Goal: Information Seeking & Learning: Learn about a topic

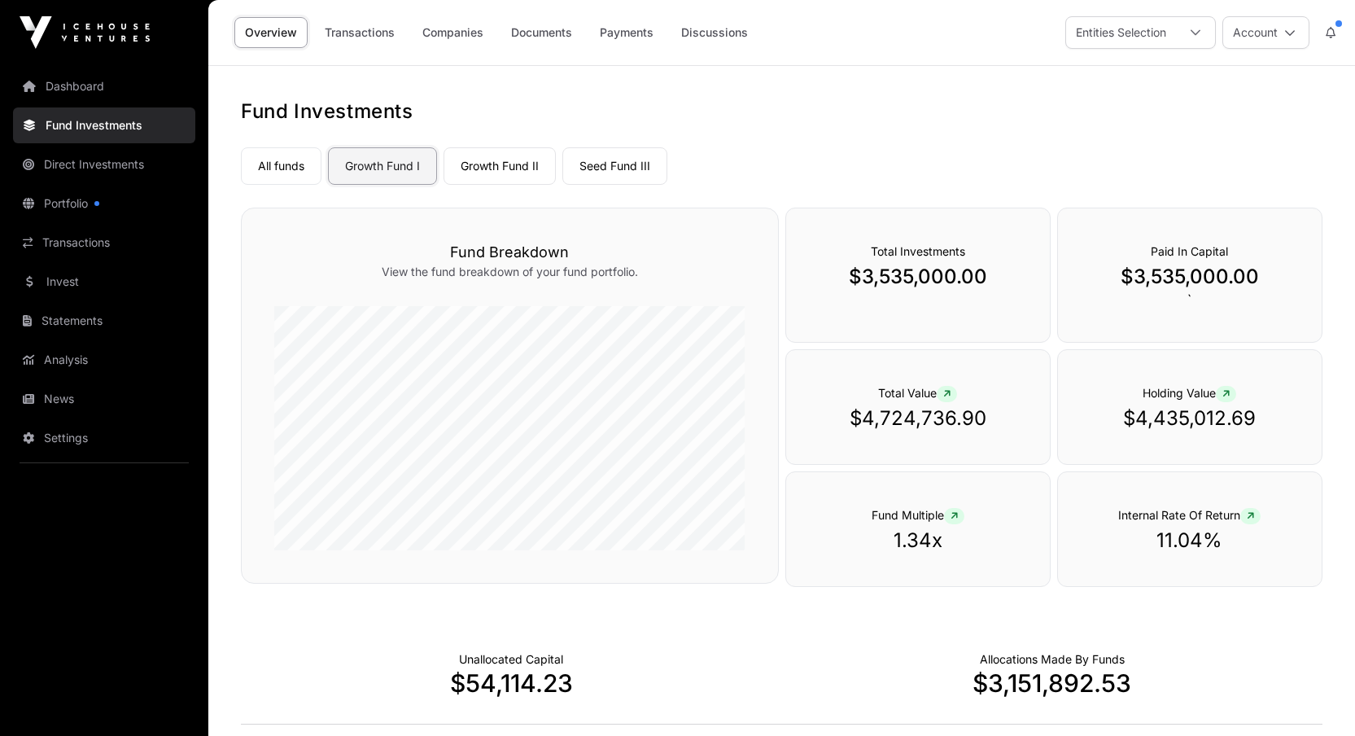
click at [382, 151] on link "Growth Fund I" at bounding box center [382, 165] width 109 height 37
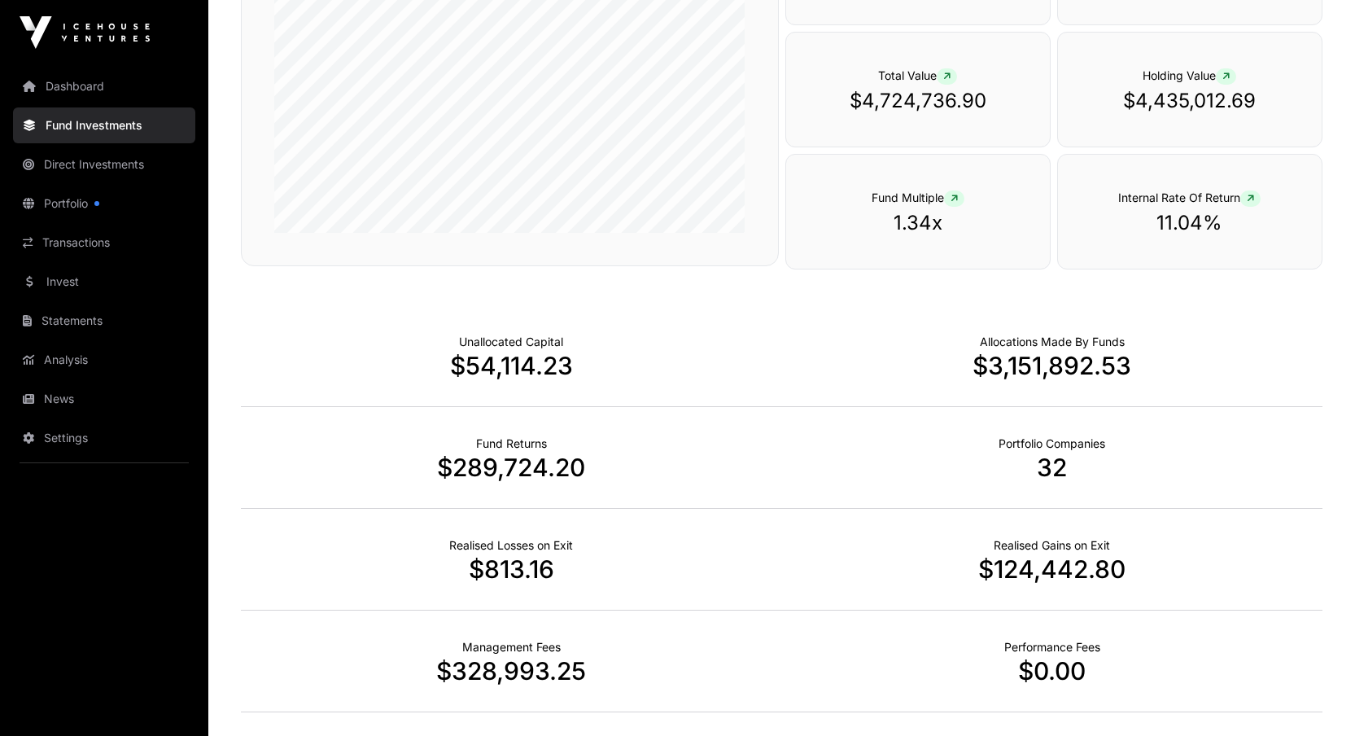
scroll to position [317, 0]
click at [1252, 194] on icon at bounding box center [1250, 199] width 7 height 10
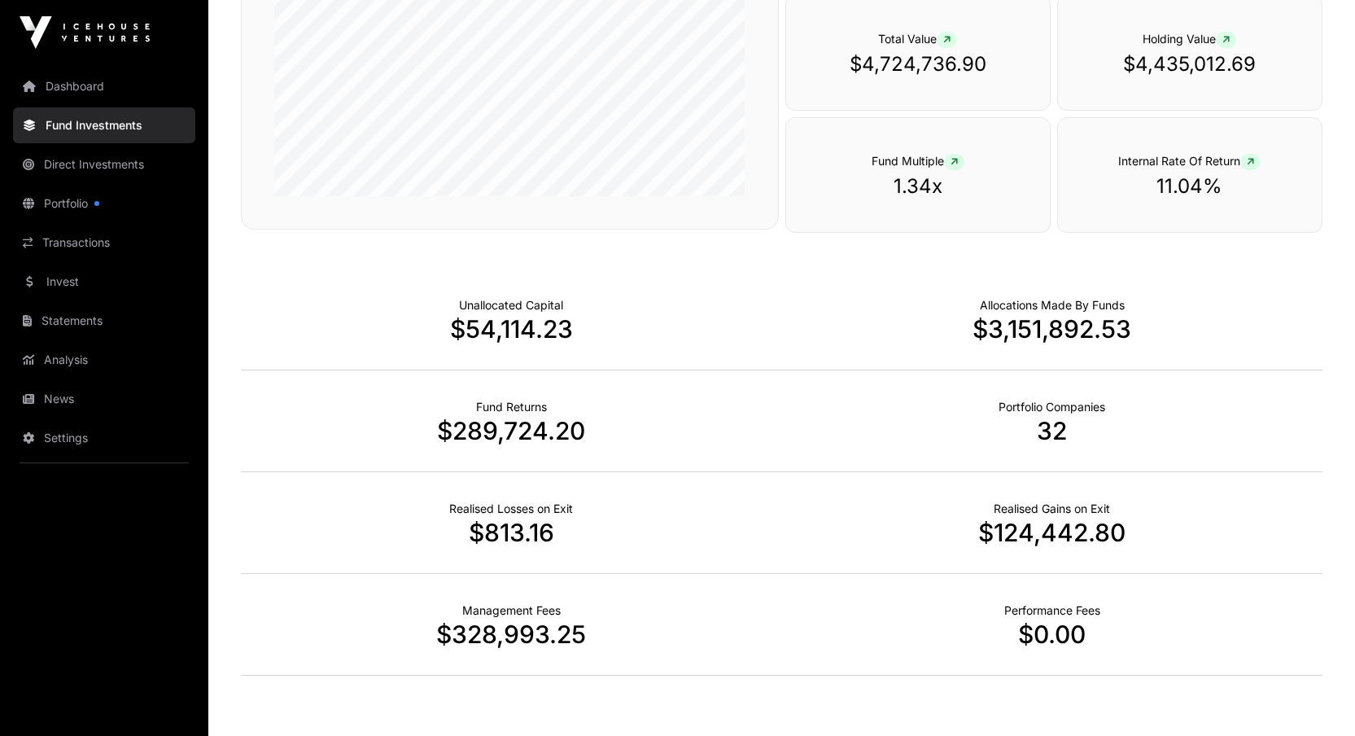
scroll to position [430, 0]
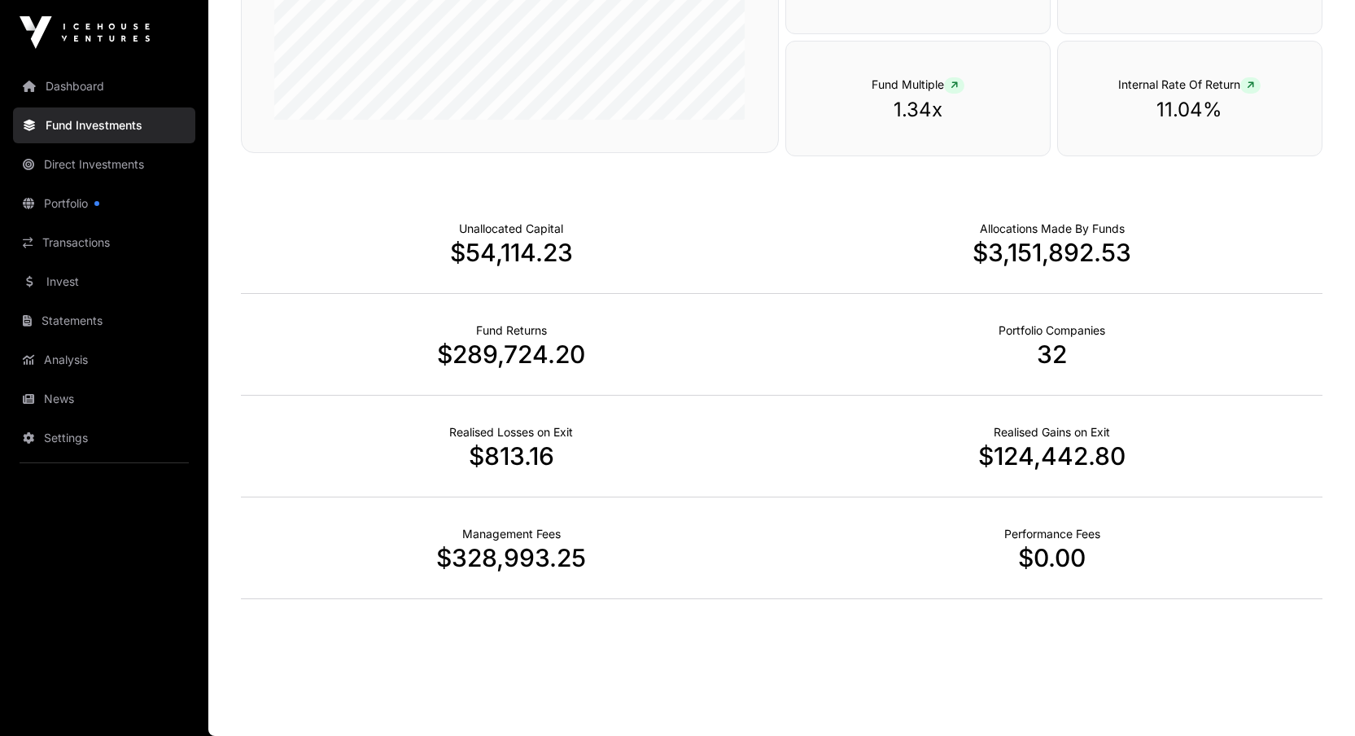
click at [1084, 450] on p "$124,442.80" at bounding box center [1052, 455] width 541 height 29
drag, startPoint x: 492, startPoint y: 459, endPoint x: 543, endPoint y: 457, distance: 51.3
click at [543, 457] on p "$813.16" at bounding box center [511, 455] width 541 height 29
drag, startPoint x: 512, startPoint y: 338, endPoint x: 551, endPoint y: 339, distance: 39.1
click at [551, 339] on div "Fund Returns $289,724.20" at bounding box center [511, 345] width 541 height 102
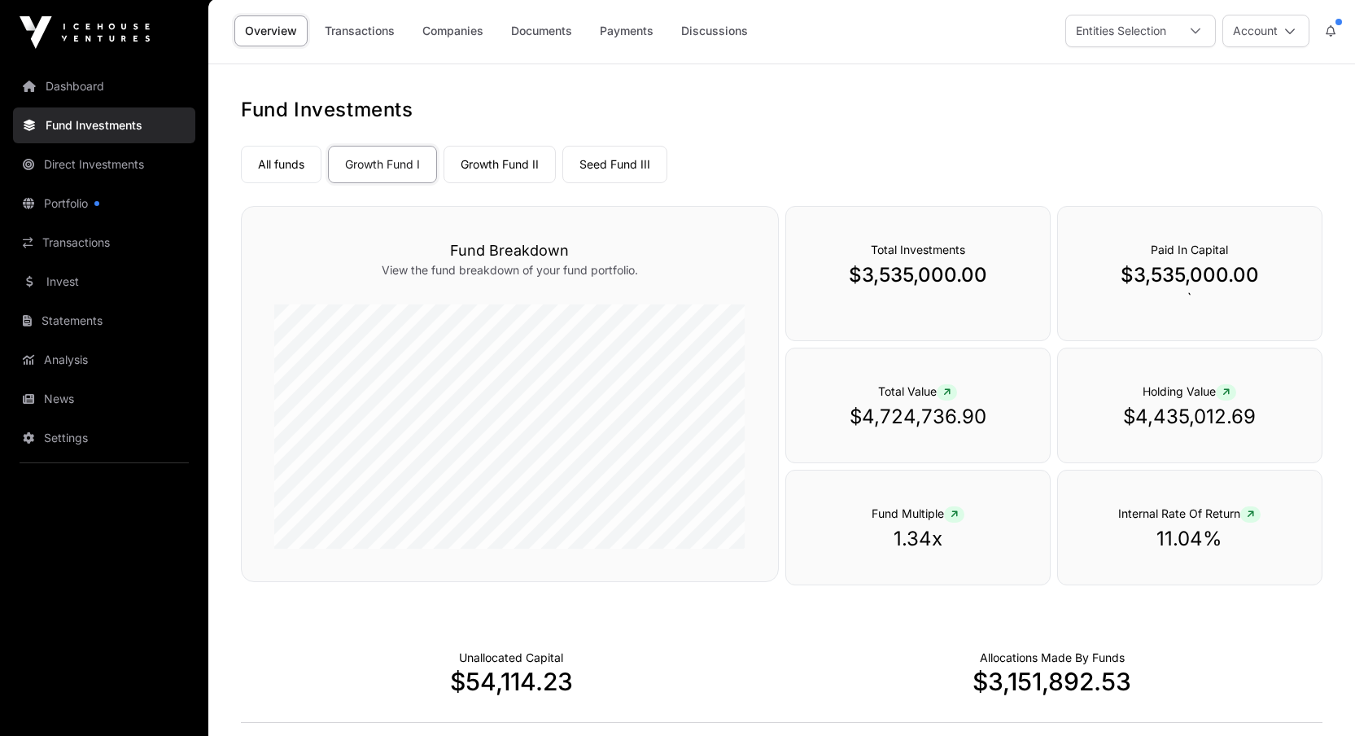
scroll to position [0, 0]
click at [452, 30] on link "Companies" at bounding box center [453, 32] width 82 height 31
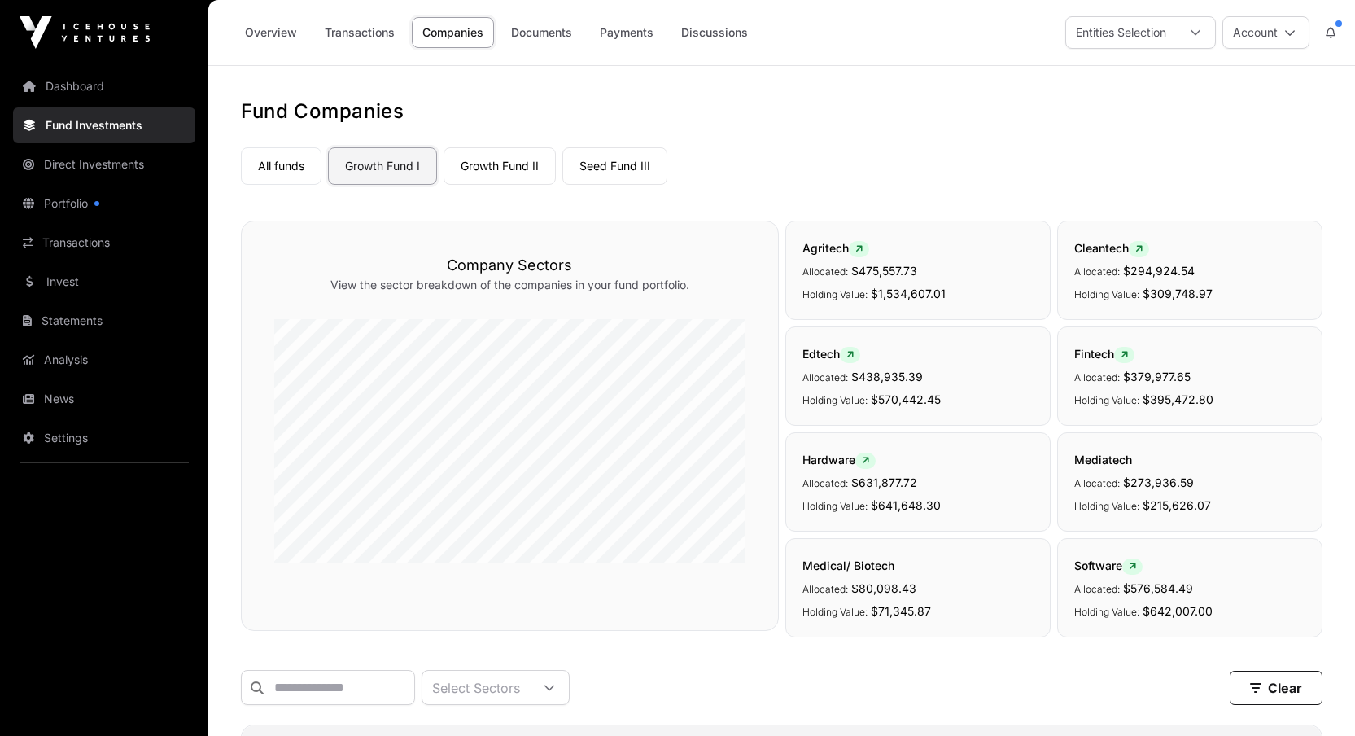
click at [399, 165] on link "Growth Fund I" at bounding box center [382, 165] width 109 height 37
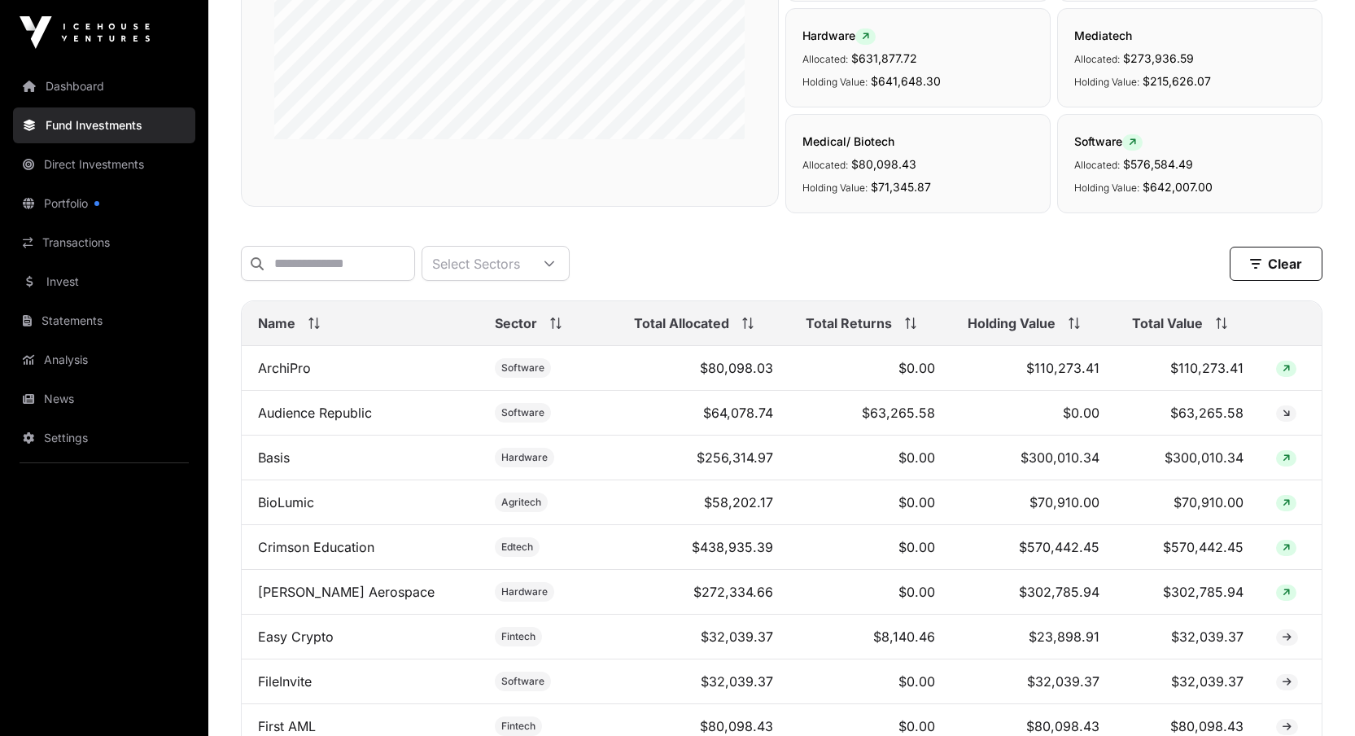
scroll to position [457, 0]
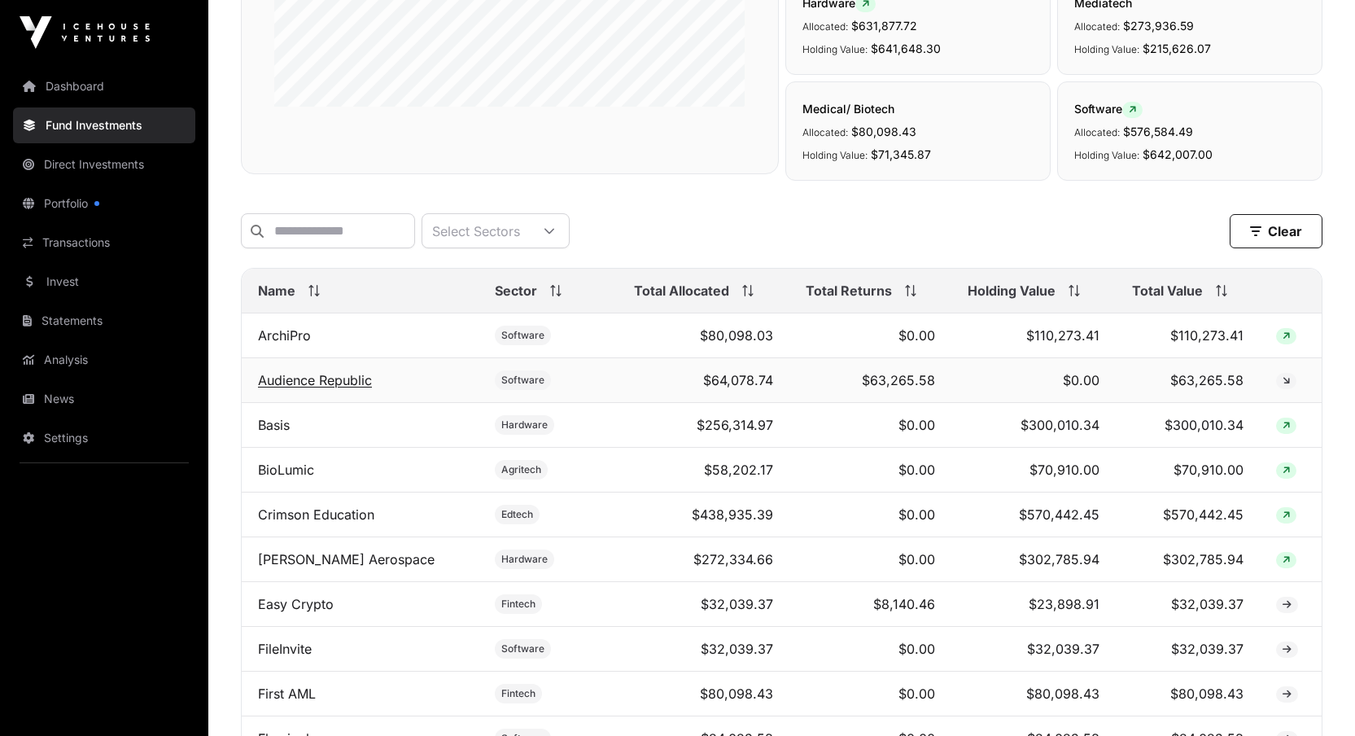
click at [327, 388] on link "Audience Republic" at bounding box center [315, 380] width 114 height 16
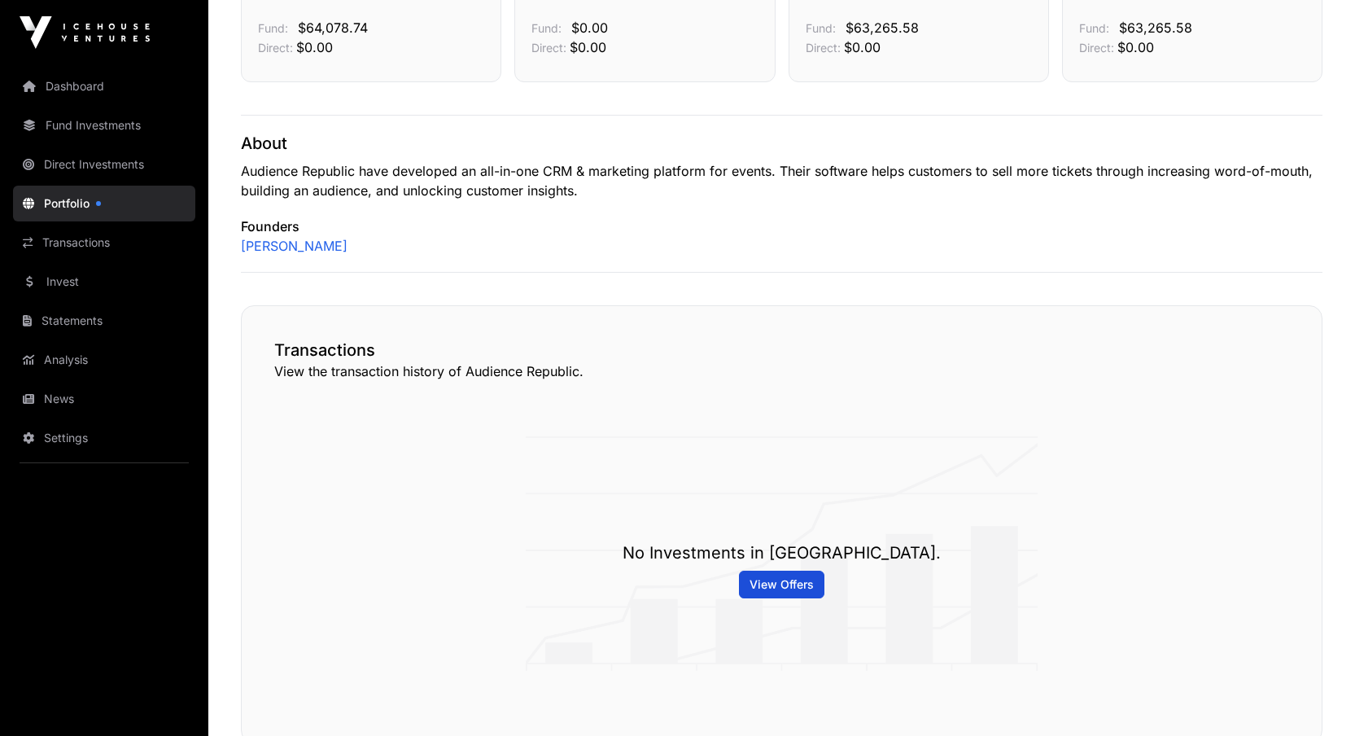
scroll to position [221, 0]
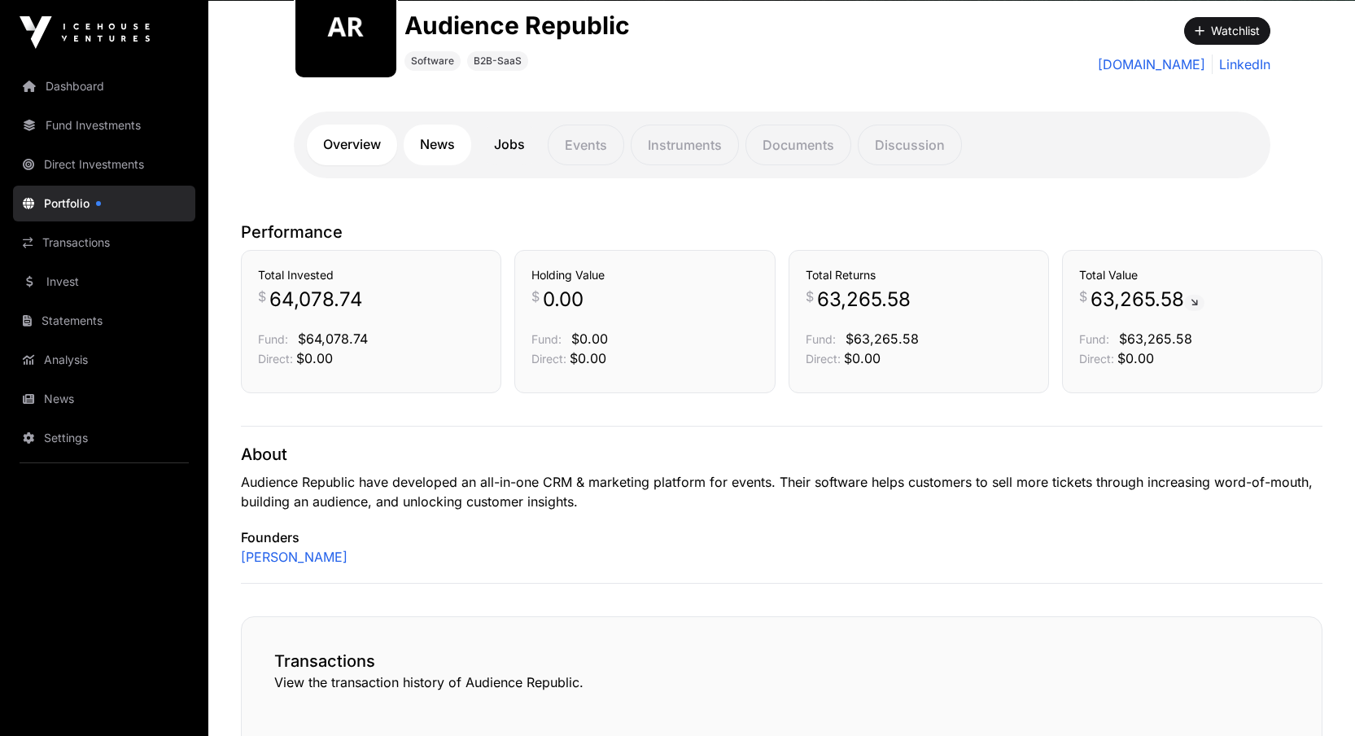
drag, startPoint x: 421, startPoint y: 143, endPoint x: 427, endPoint y: 152, distance: 11.1
click at [421, 143] on link "News" at bounding box center [438, 145] width 68 height 41
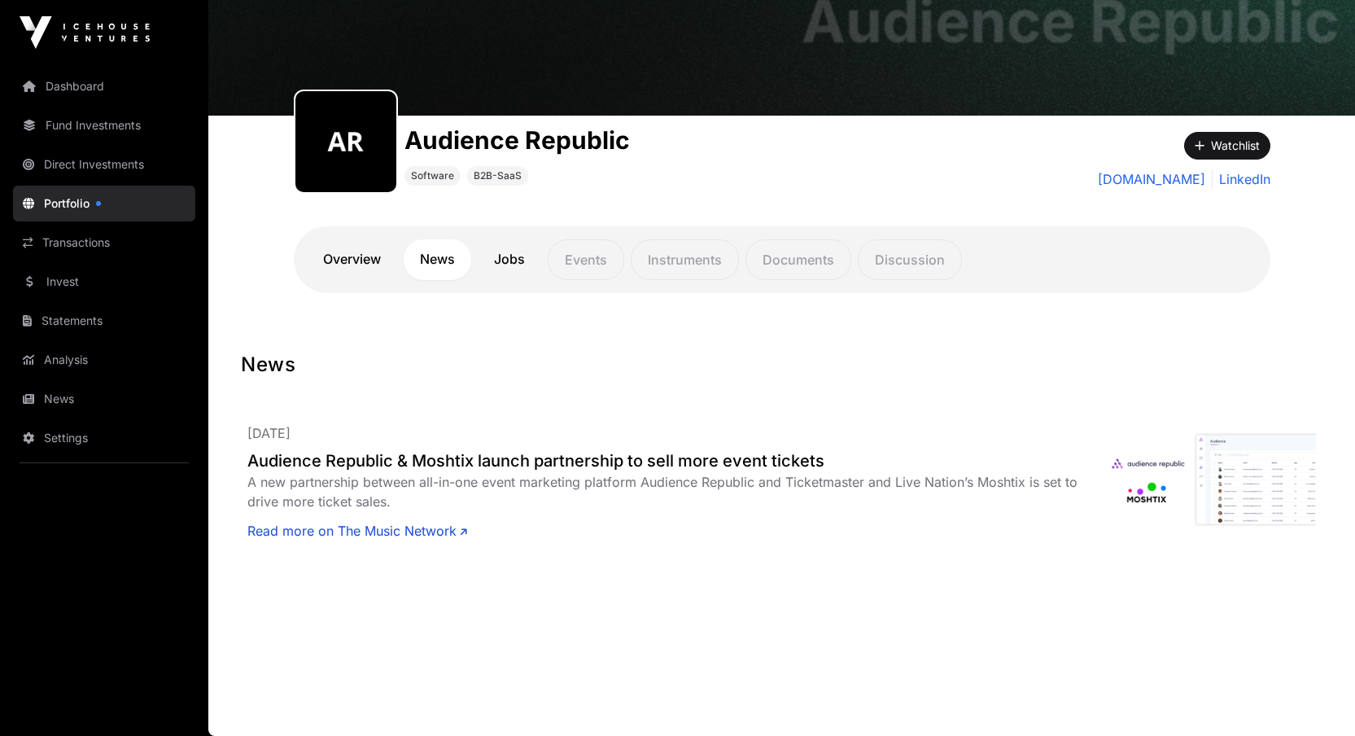
scroll to position [107, 0]
click at [348, 256] on link "Overview" at bounding box center [352, 259] width 90 height 41
click at [91, 123] on link "Fund Investments" at bounding box center [104, 125] width 182 height 36
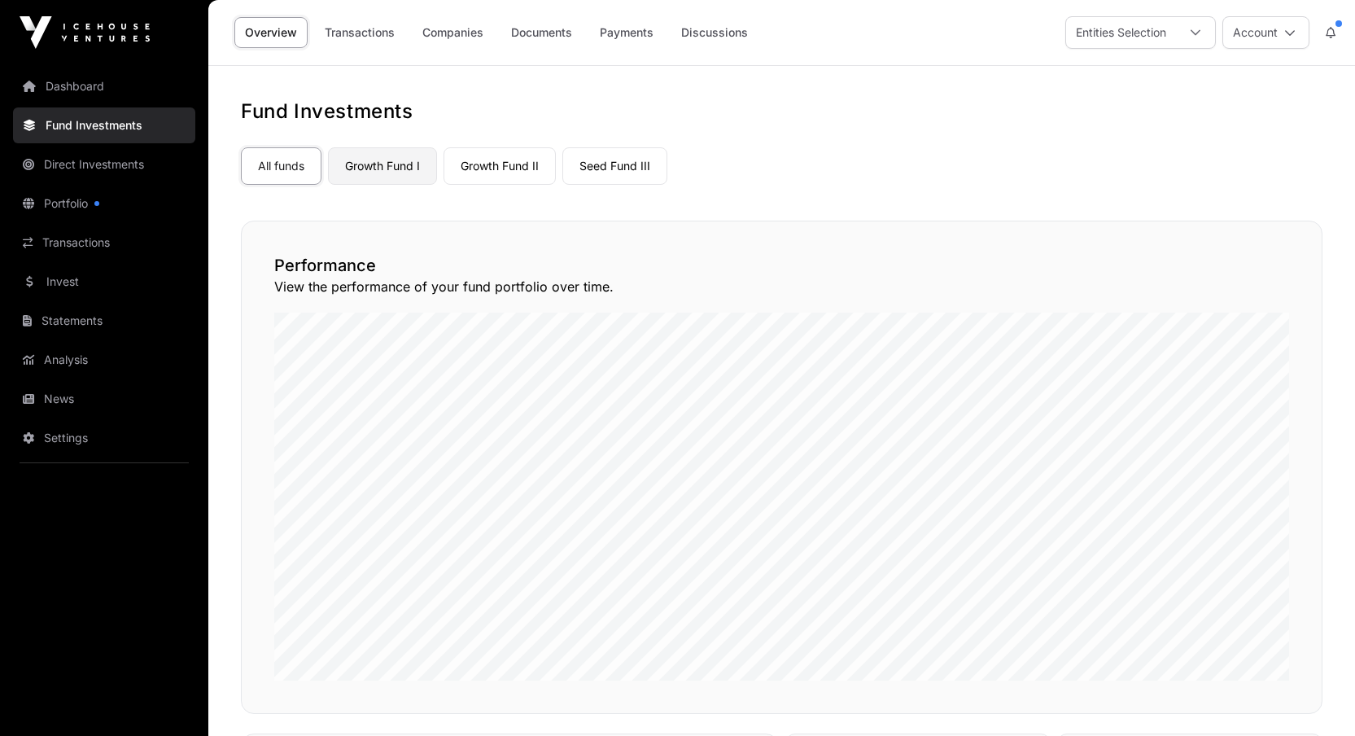
click at [382, 178] on link "Growth Fund I" at bounding box center [382, 165] width 109 height 37
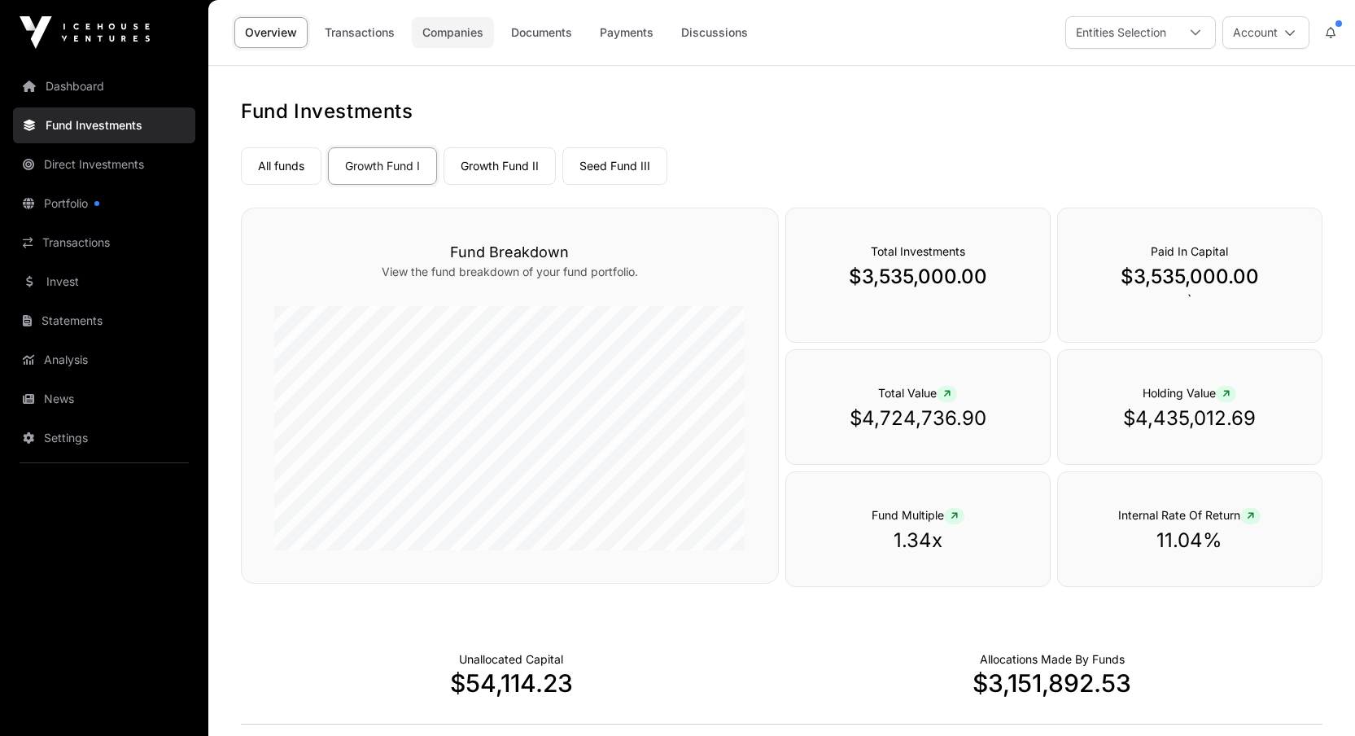
click at [465, 22] on link "Companies" at bounding box center [453, 32] width 82 height 31
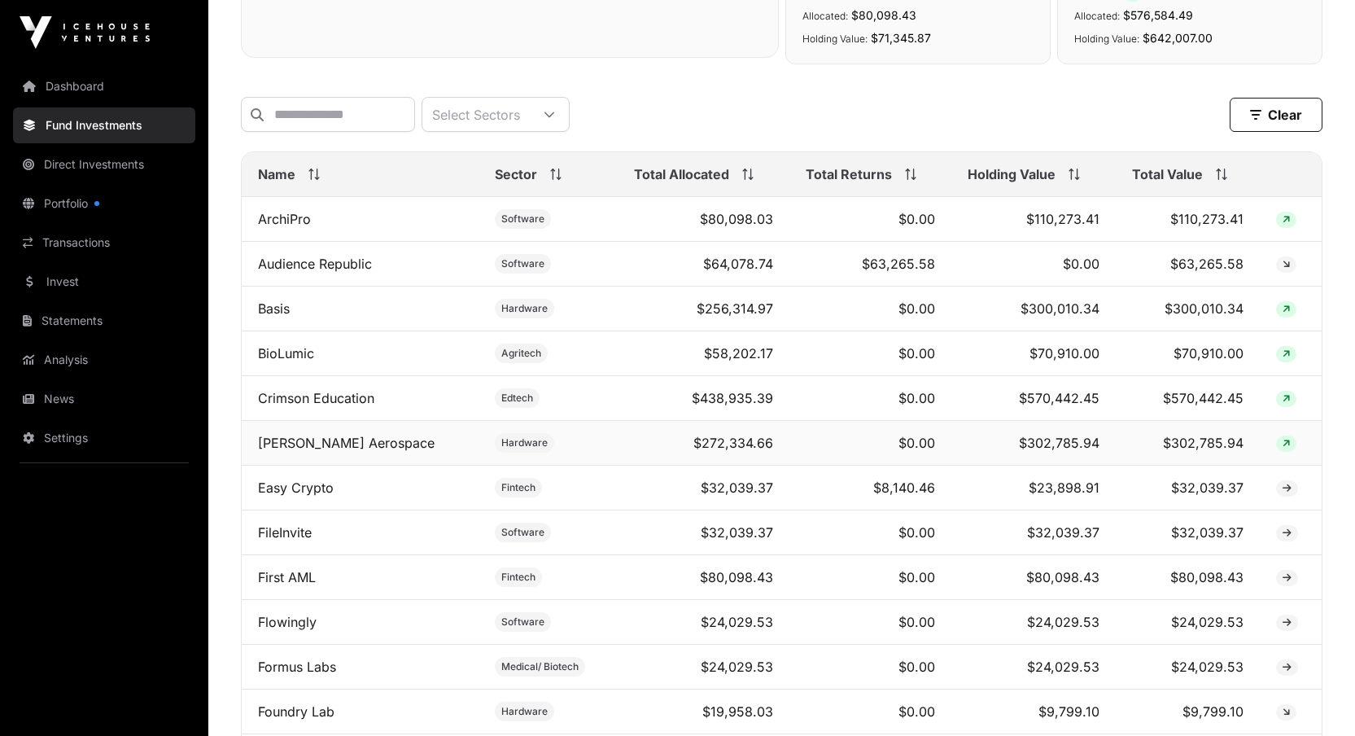
scroll to position [576, 0]
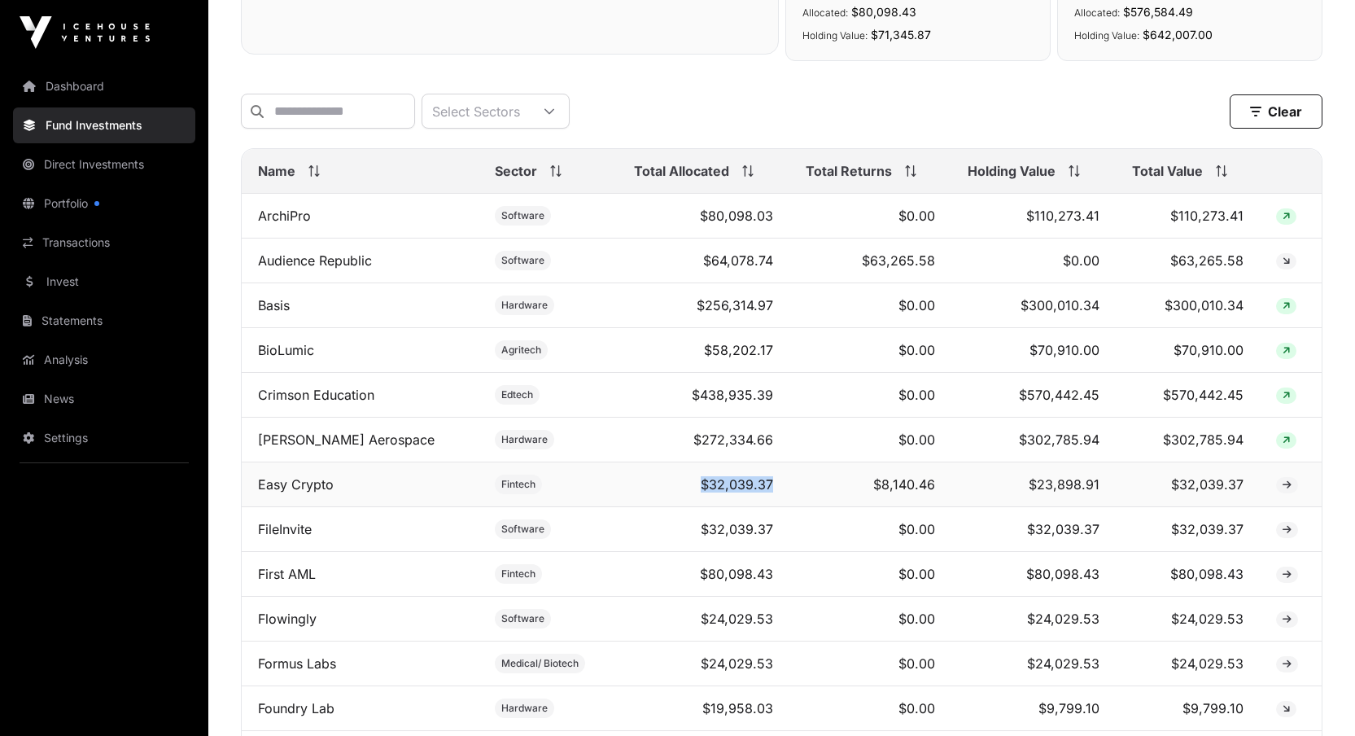
drag, startPoint x: 675, startPoint y: 497, endPoint x: 775, endPoint y: 498, distance: 100.9
click at [775, 498] on tr "Easy Crypto Fintech $32,039.37 $8,140.46 $23,898.91 $32,039.37" at bounding box center [782, 484] width 1080 height 45
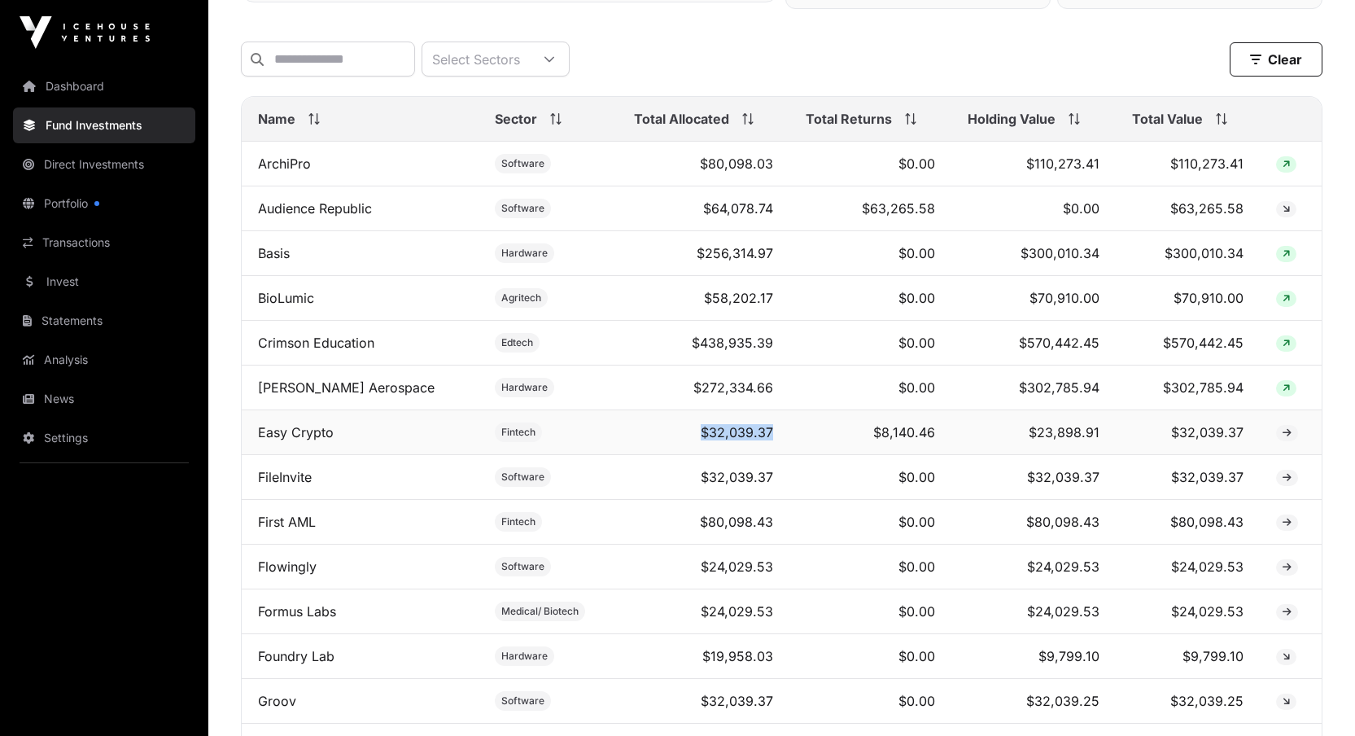
scroll to position [629, 0]
drag, startPoint x: 619, startPoint y: 492, endPoint x: 764, endPoint y: 486, distance: 145.0
click at [764, 486] on td "$32,039.37" at bounding box center [704, 476] width 173 height 45
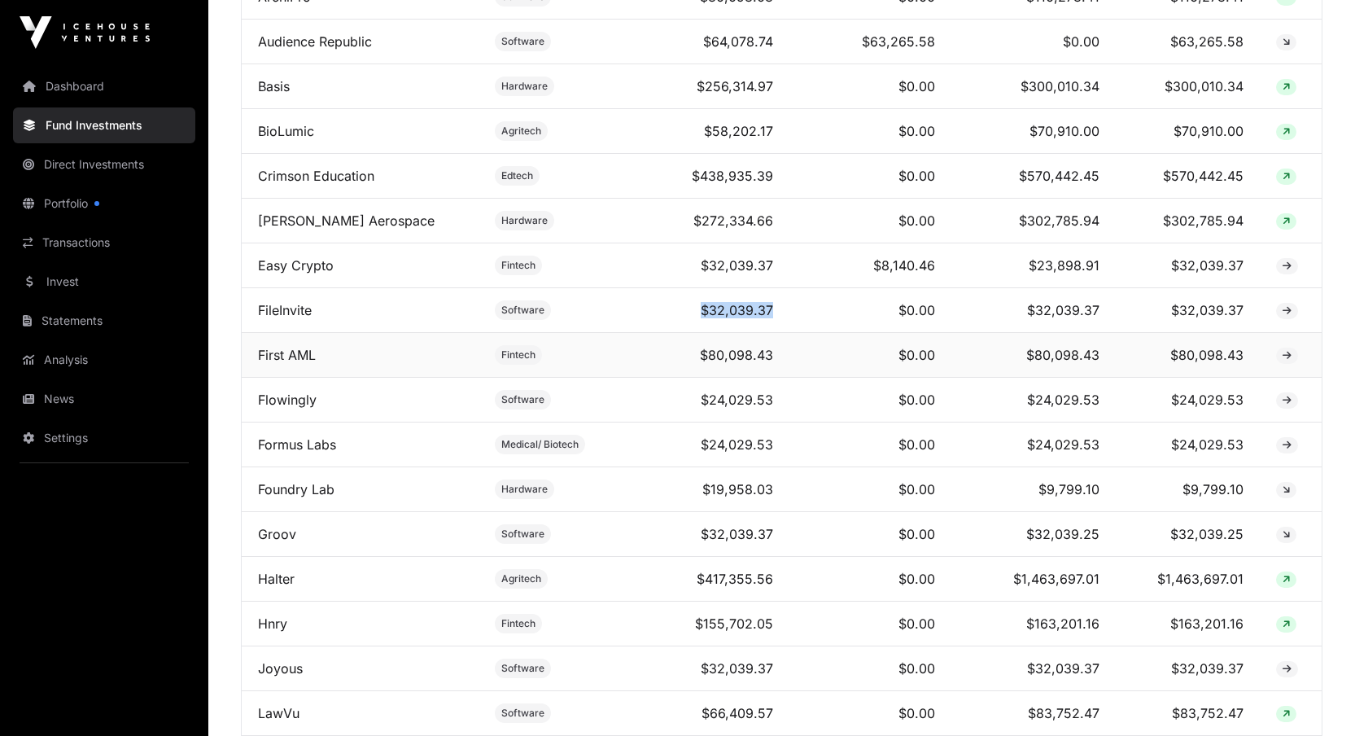
scroll to position [813, 0]
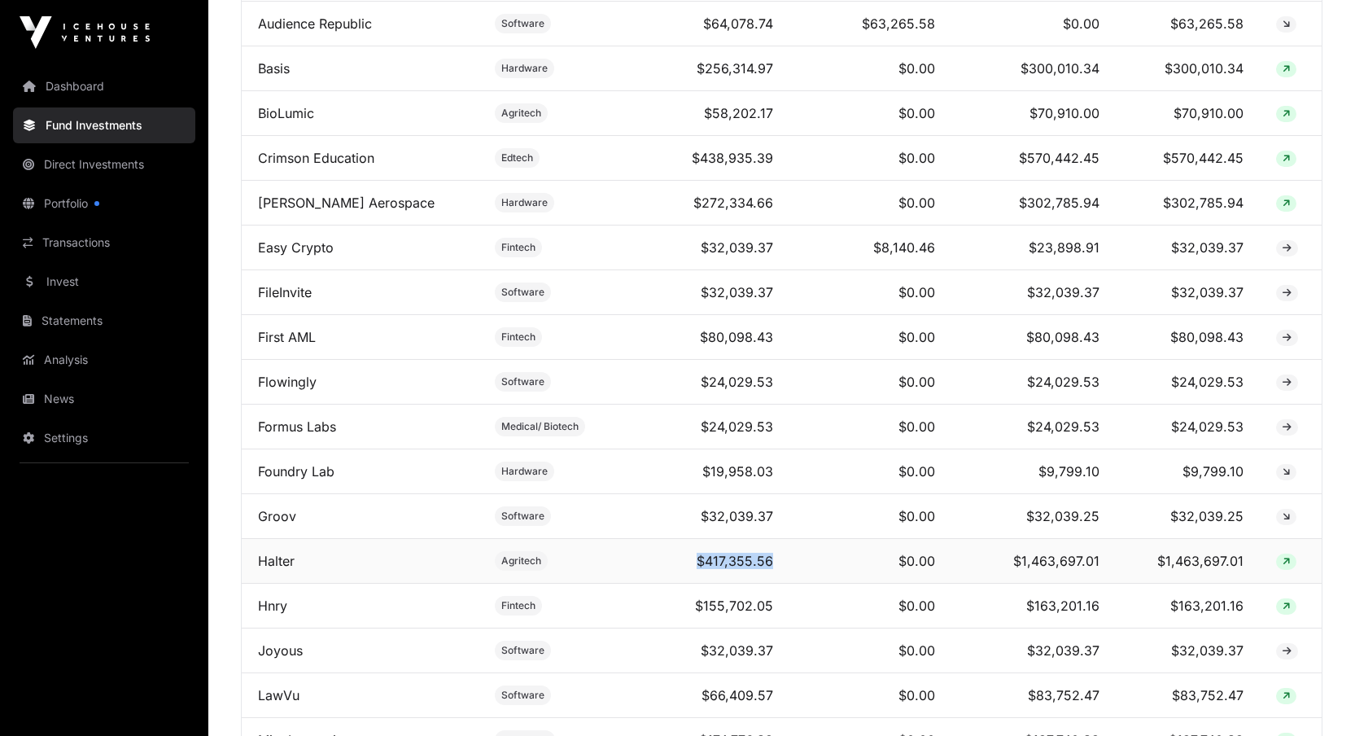
drag, startPoint x: 668, startPoint y: 574, endPoint x: 760, endPoint y: 569, distance: 92.1
click at [760, 569] on td "$417,355.56" at bounding box center [704, 561] width 173 height 45
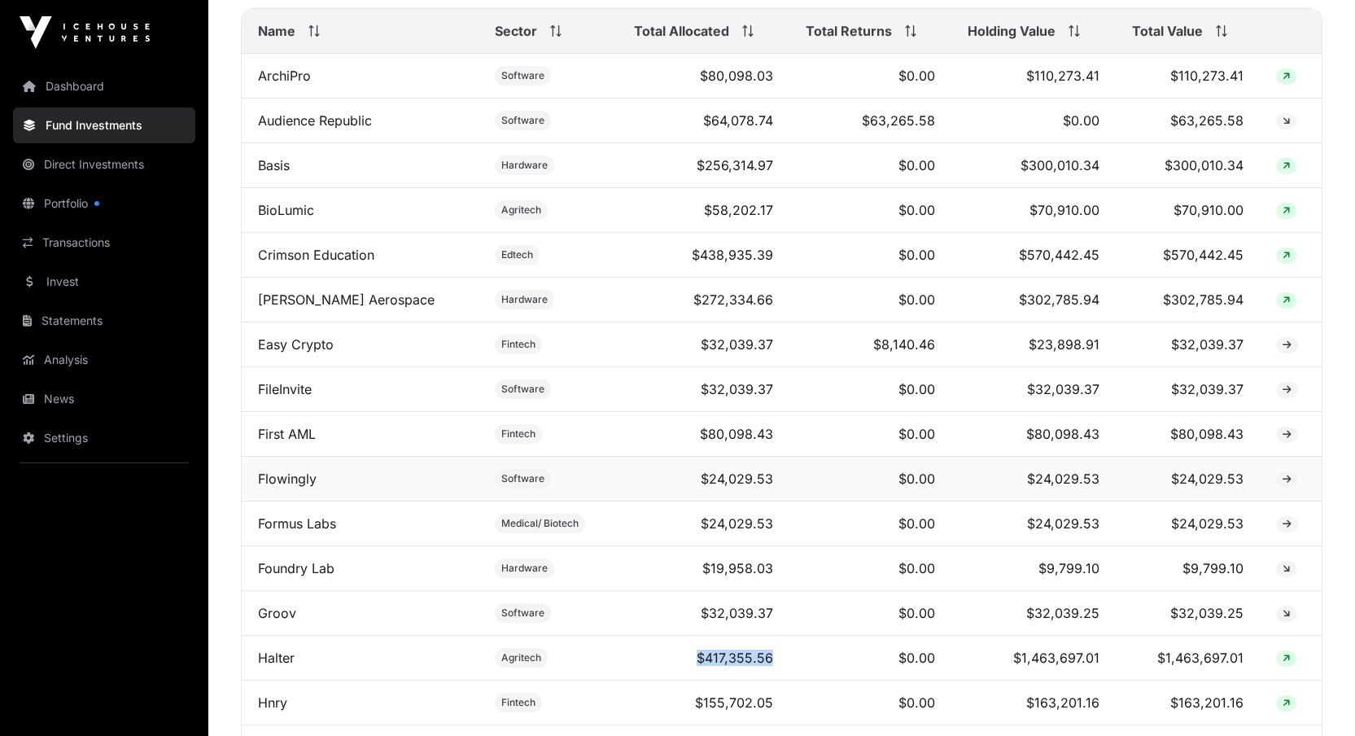
scroll to position [717, 0]
click at [362, 679] on td "Halter" at bounding box center [360, 657] width 237 height 45
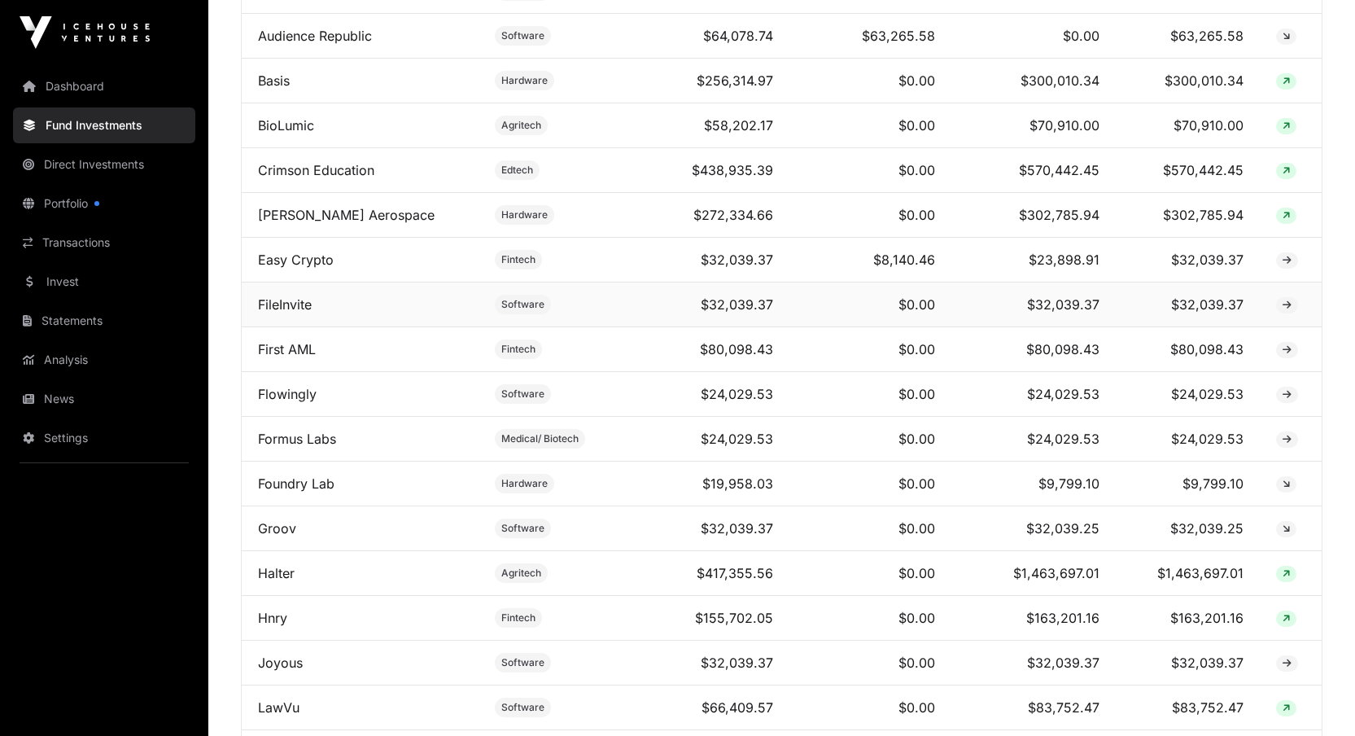
scroll to position [887, 0]
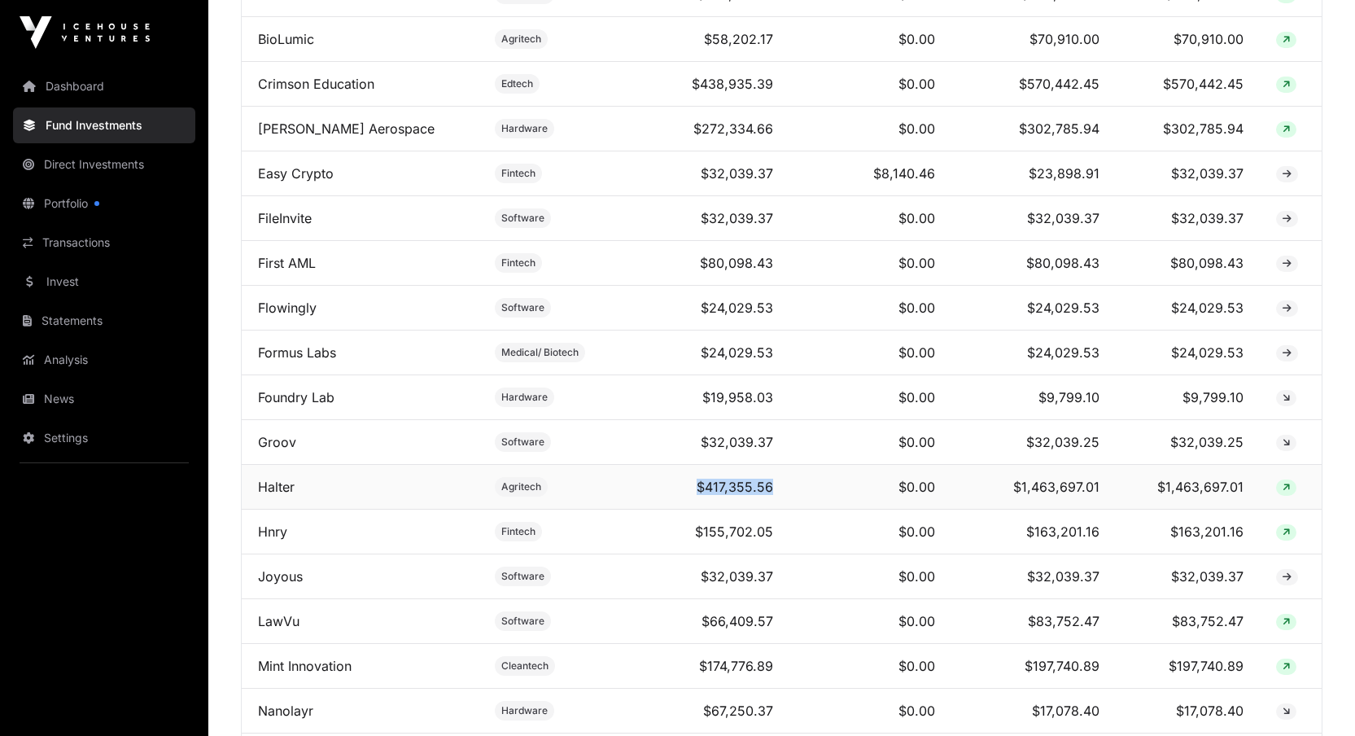
drag, startPoint x: 765, startPoint y: 504, endPoint x: 673, endPoint y: 503, distance: 92.0
click at [673, 503] on td "$417,355.56" at bounding box center [704, 487] width 173 height 45
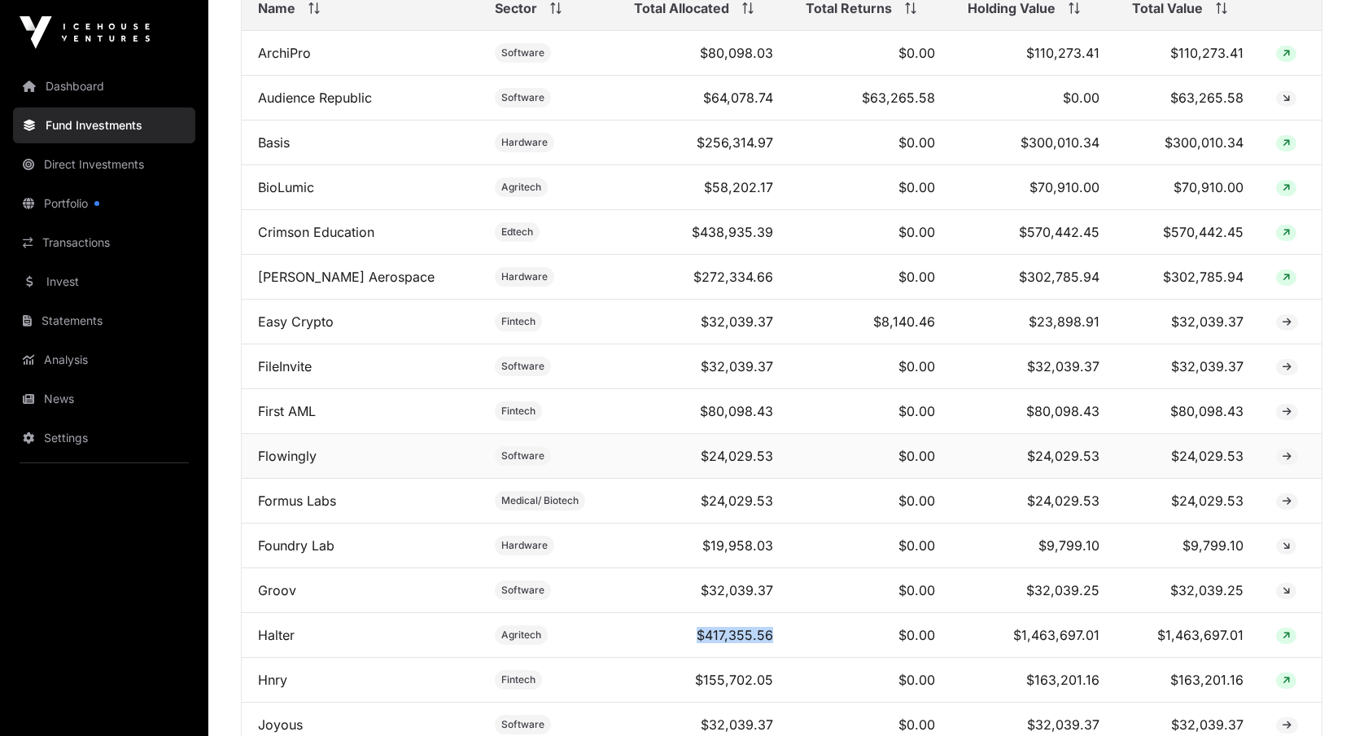
scroll to position [885, 0]
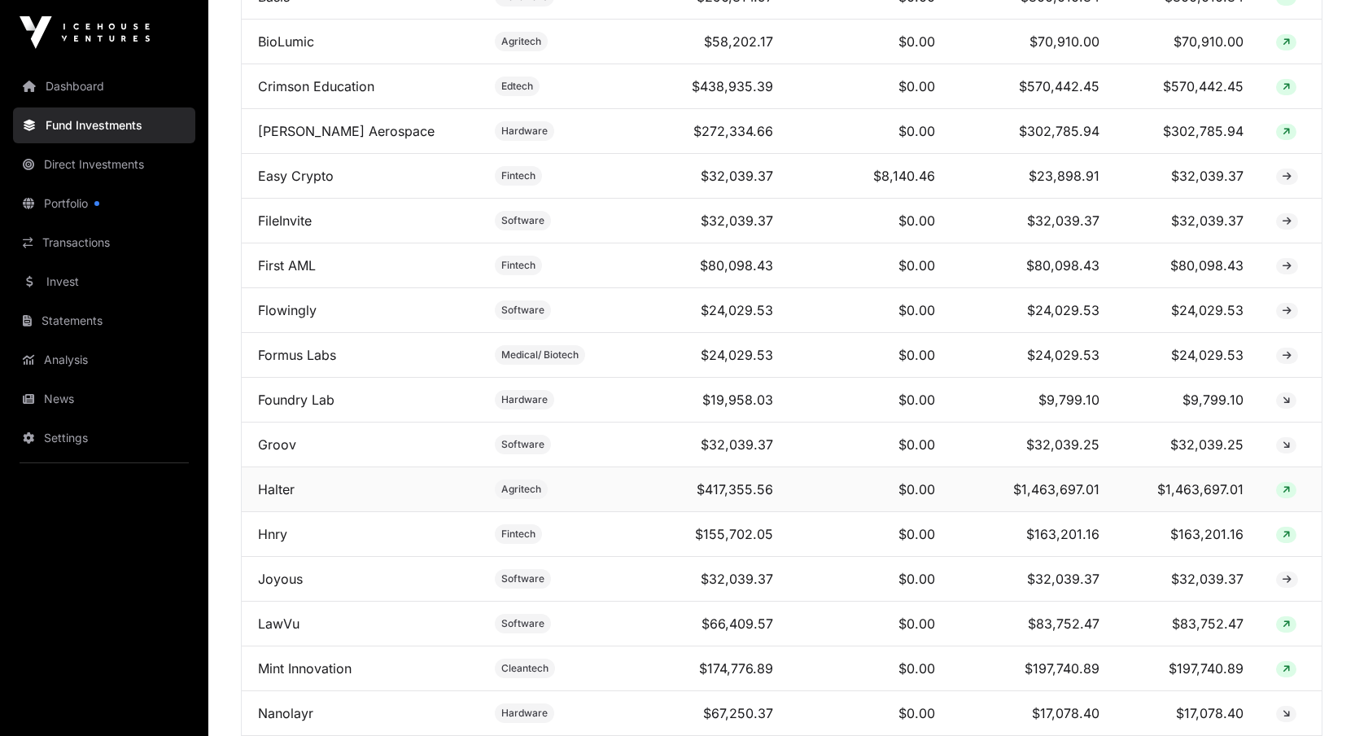
click at [970, 507] on td "$1,463,697.01" at bounding box center [1033, 489] width 164 height 45
drag, startPoint x: 1007, startPoint y: 503, endPoint x: 1120, endPoint y: 497, distance: 112.4
click at [1120, 497] on tr "Halter Agritech $417,355.56 $0.00 $1,463,697.01 $1,463,697.01" at bounding box center [782, 489] width 1080 height 45
drag, startPoint x: 823, startPoint y: 509, endPoint x: 668, endPoint y: 502, distance: 154.7
click at [668, 502] on tr "Halter Agritech $417,355.56 $0.00 $1,463,697.01 $1,463,697.01" at bounding box center [782, 489] width 1080 height 45
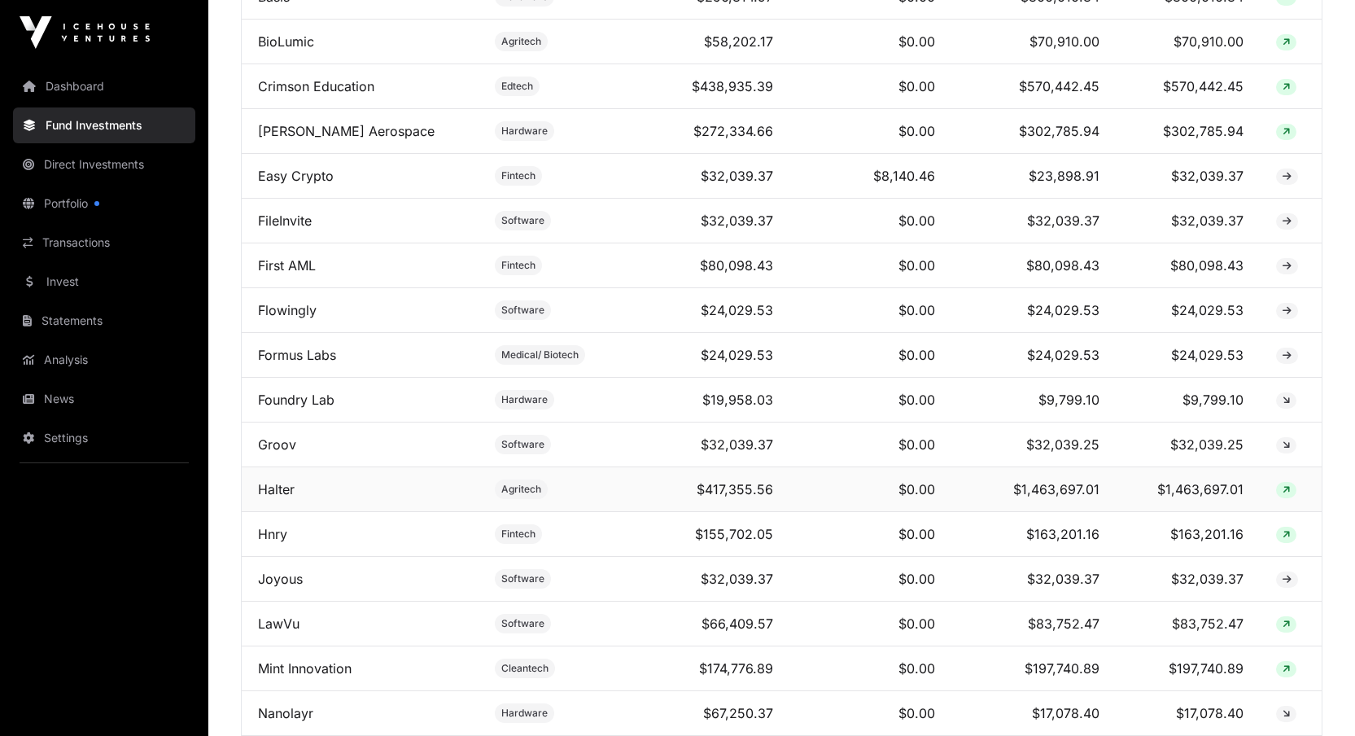
click at [771, 500] on td "$417,355.56" at bounding box center [704, 489] width 173 height 45
click at [789, 499] on td "$0.00" at bounding box center [870, 489] width 162 height 45
drag, startPoint x: 789, startPoint y: 503, endPoint x: 678, endPoint y: 487, distance: 112.6
click at [677, 489] on tr "Halter Agritech $417,355.56 $0.00 $1,463,697.01 $1,463,697.01" at bounding box center [782, 489] width 1080 height 45
click at [845, 496] on td "$0.00" at bounding box center [870, 489] width 162 height 45
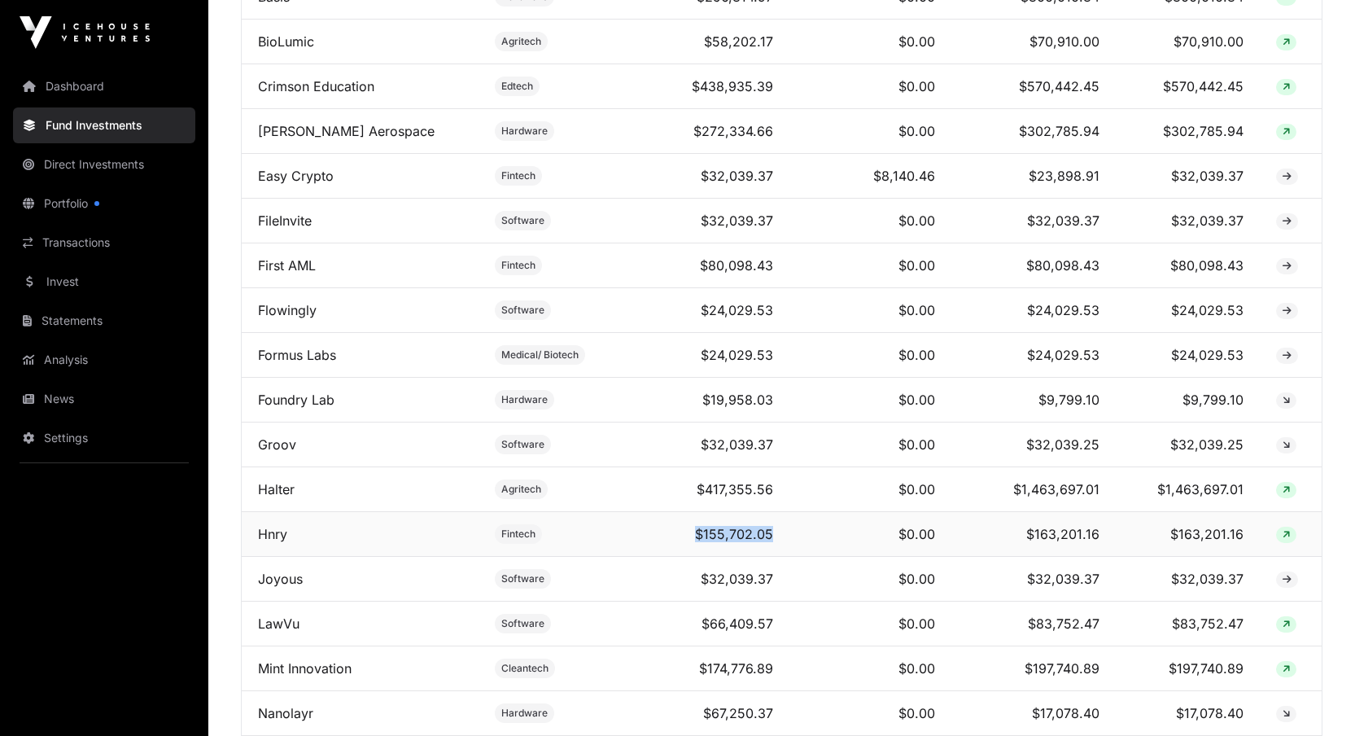
drag, startPoint x: 792, startPoint y: 552, endPoint x: 653, endPoint y: 540, distance: 138.8
click at [653, 540] on tr "Hnry Fintech $155,702.05 $0.00 $163,201.16 $163,201.16" at bounding box center [782, 534] width 1080 height 45
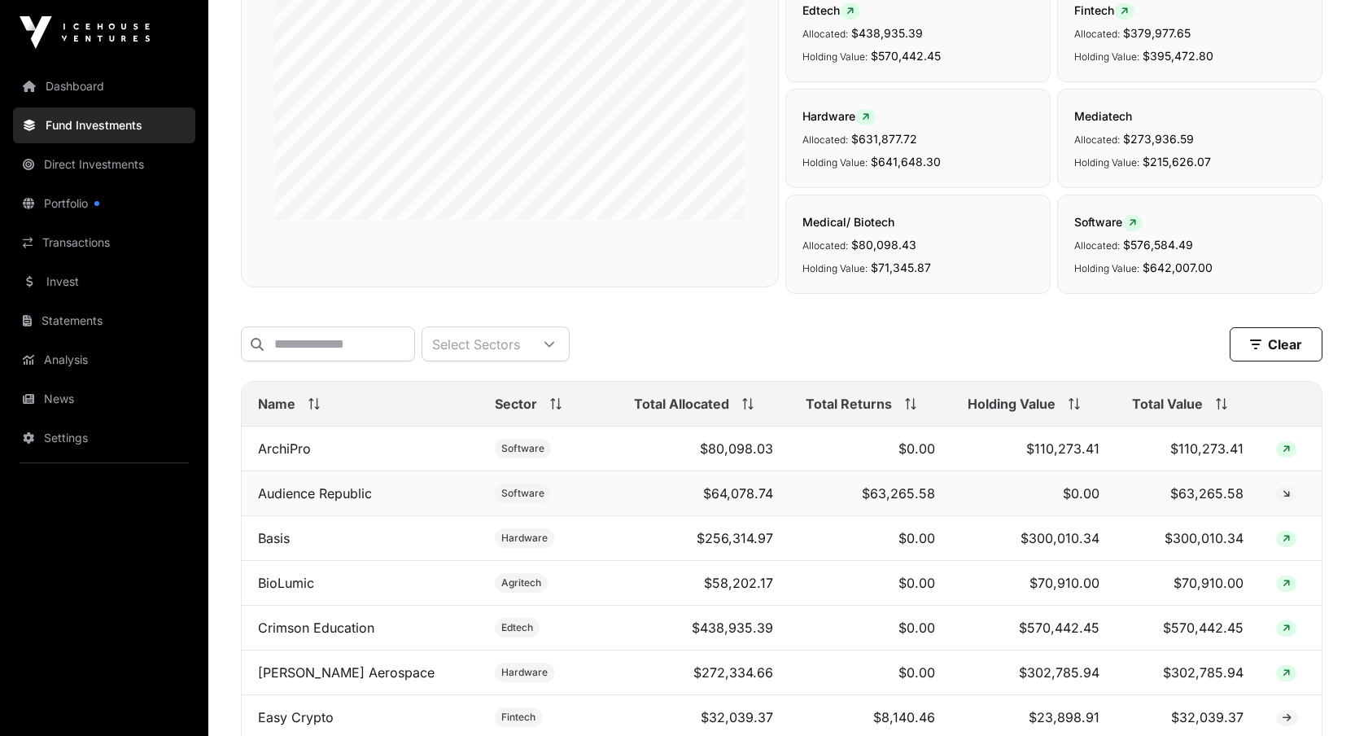
scroll to position [324, 0]
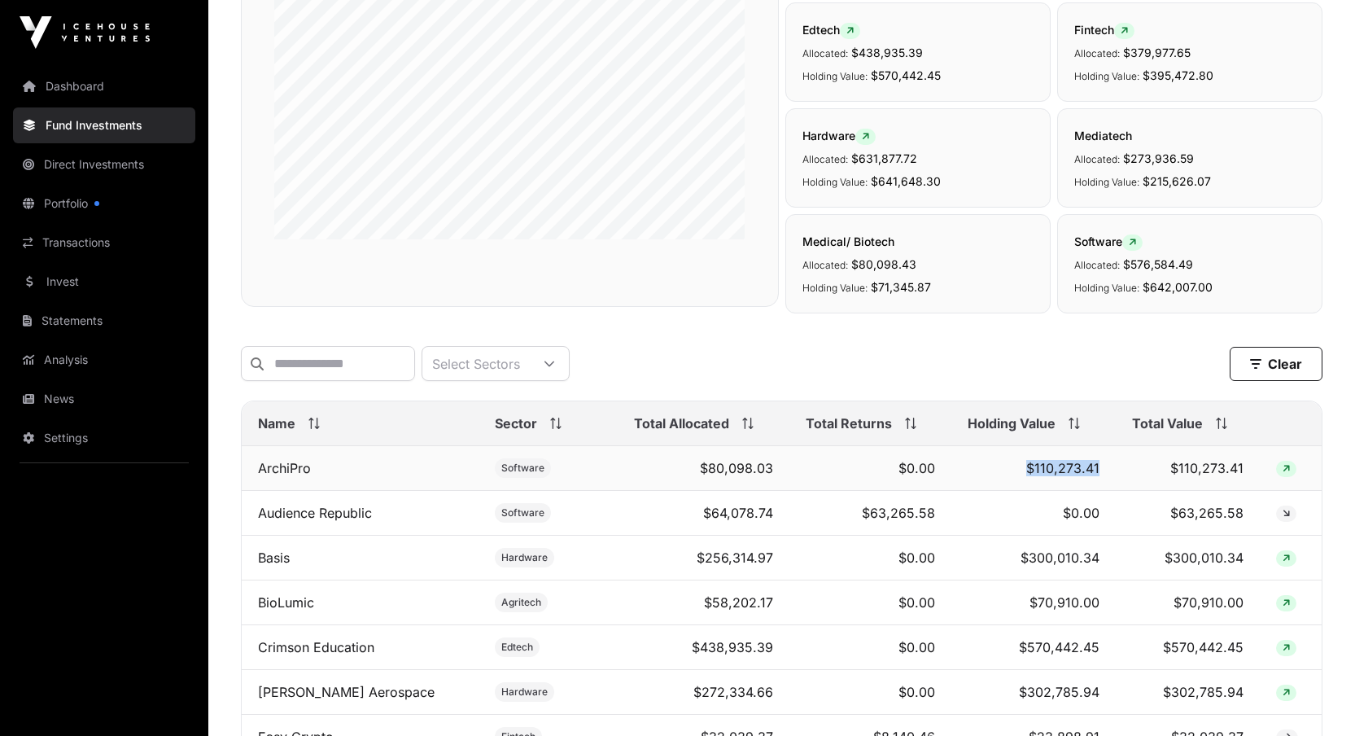
drag, startPoint x: 1125, startPoint y: 478, endPoint x: 1010, endPoint y: 474, distance: 114.8
click at [1010, 474] on tr "ArchiPro Software $80,098.03 $0.00 $110,273.41 $110,273.41" at bounding box center [782, 468] width 1080 height 45
click at [1116, 483] on td "$110,273.41" at bounding box center [1188, 468] width 145 height 45
drag, startPoint x: 806, startPoint y: 482, endPoint x: 649, endPoint y: 481, distance: 156.2
click at [649, 481] on tr "ArchiPro Software $80,098.03 $0.00 $110,273.41 $110,273.41" at bounding box center [782, 468] width 1080 height 45
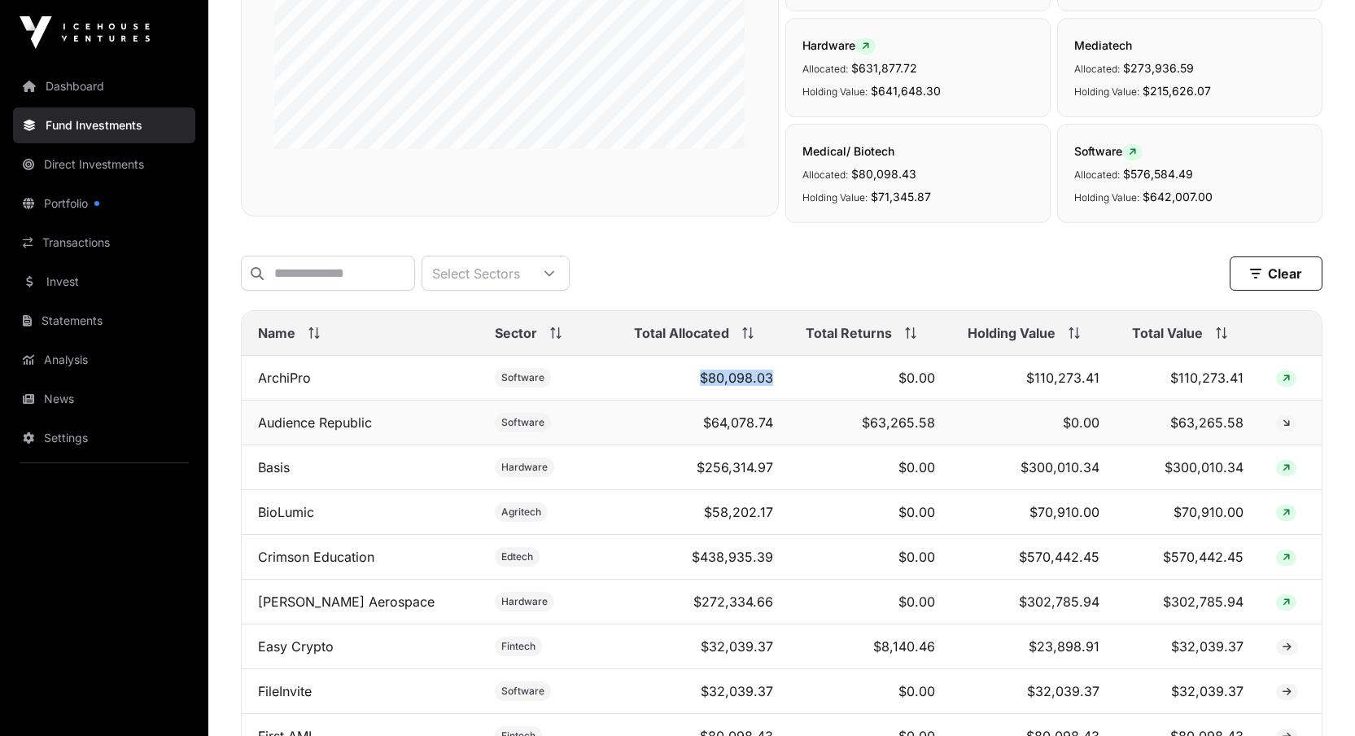
scroll to position [503, 0]
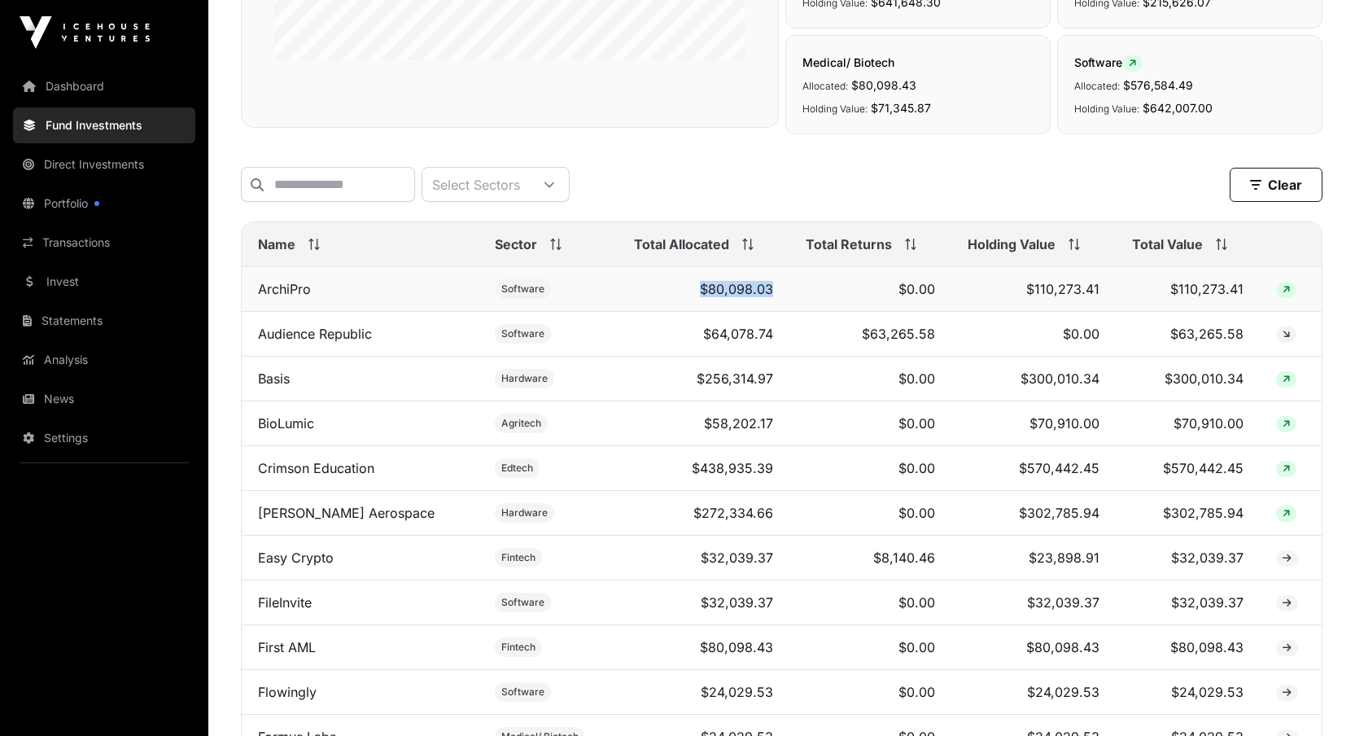
click at [789, 306] on td "$0.00" at bounding box center [870, 289] width 162 height 45
drag, startPoint x: 783, startPoint y: 305, endPoint x: 677, endPoint y: 293, distance: 106.5
click at [677, 293] on tr "ArchiPro Software $80,098.03 $0.00 $110,273.41 $110,273.41" at bounding box center [782, 289] width 1080 height 45
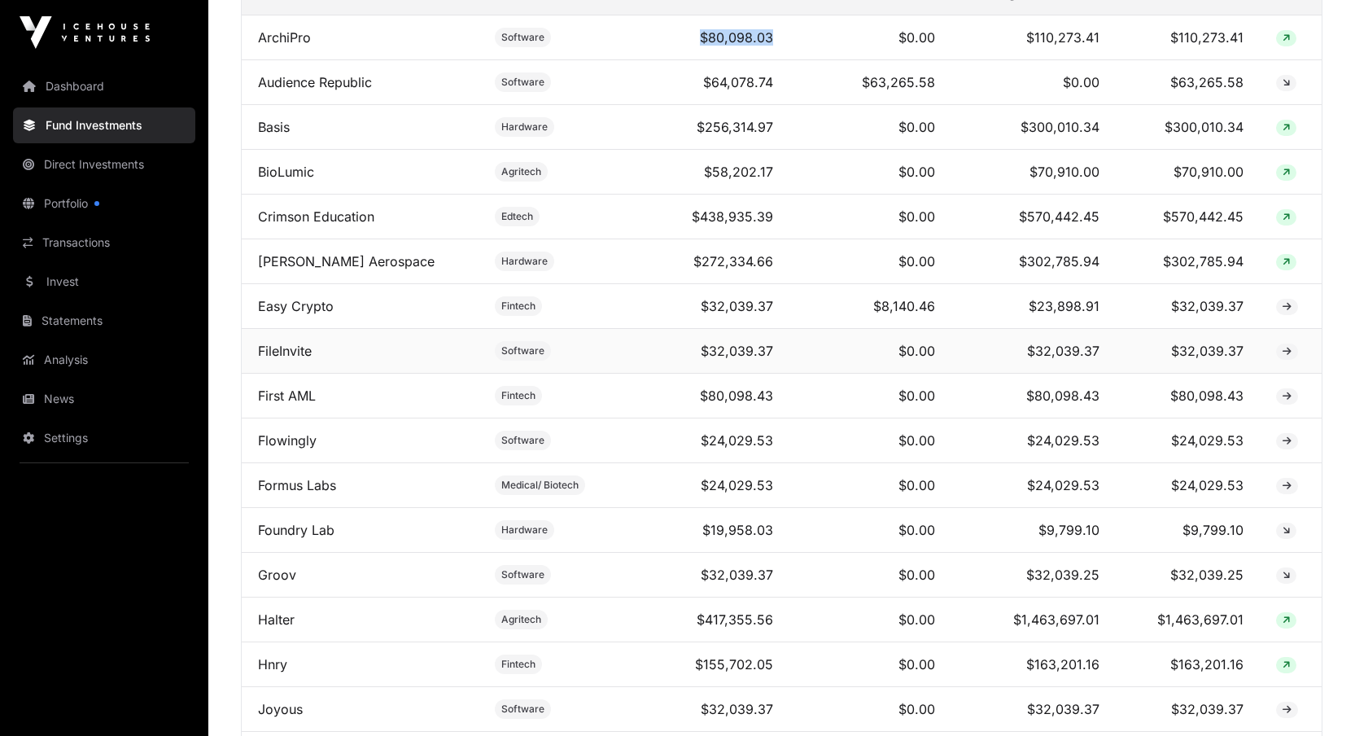
scroll to position [663, 0]
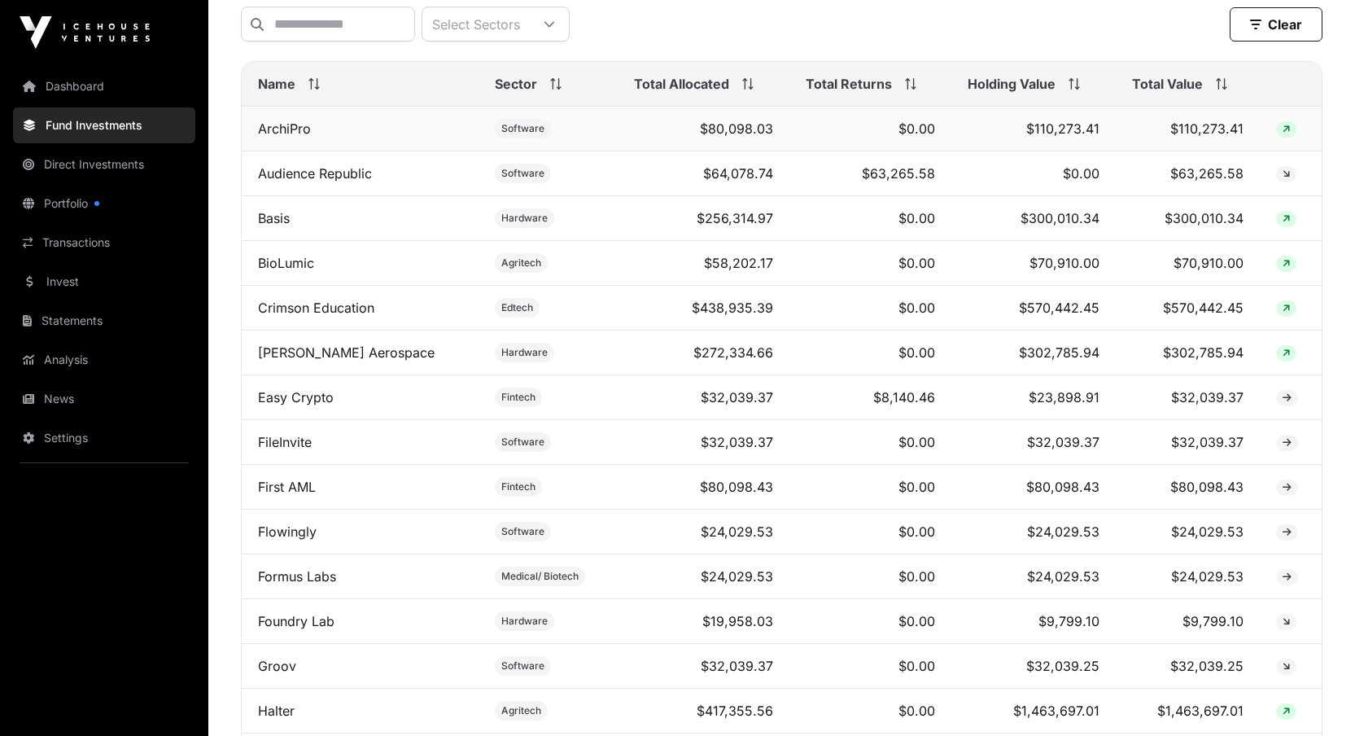
click at [789, 151] on td "$0.00" at bounding box center [870, 129] width 162 height 45
drag, startPoint x: 779, startPoint y: 150, endPoint x: 667, endPoint y: 142, distance: 111.8
click at [667, 142] on tr "ArchiPro Software $80,098.03 $0.00 $110,273.41 $110,273.41" at bounding box center [782, 129] width 1080 height 45
click at [749, 133] on td "$80,098.03" at bounding box center [704, 129] width 173 height 45
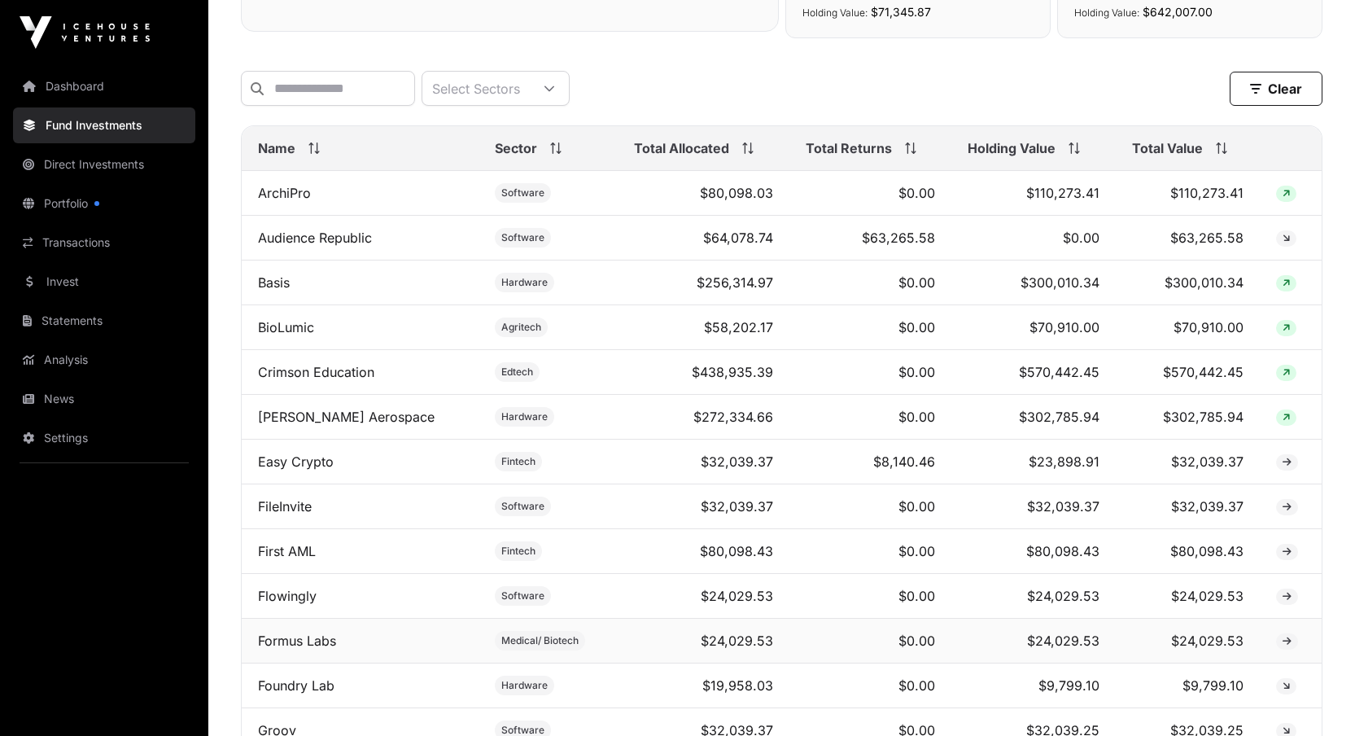
scroll to position [472, 0]
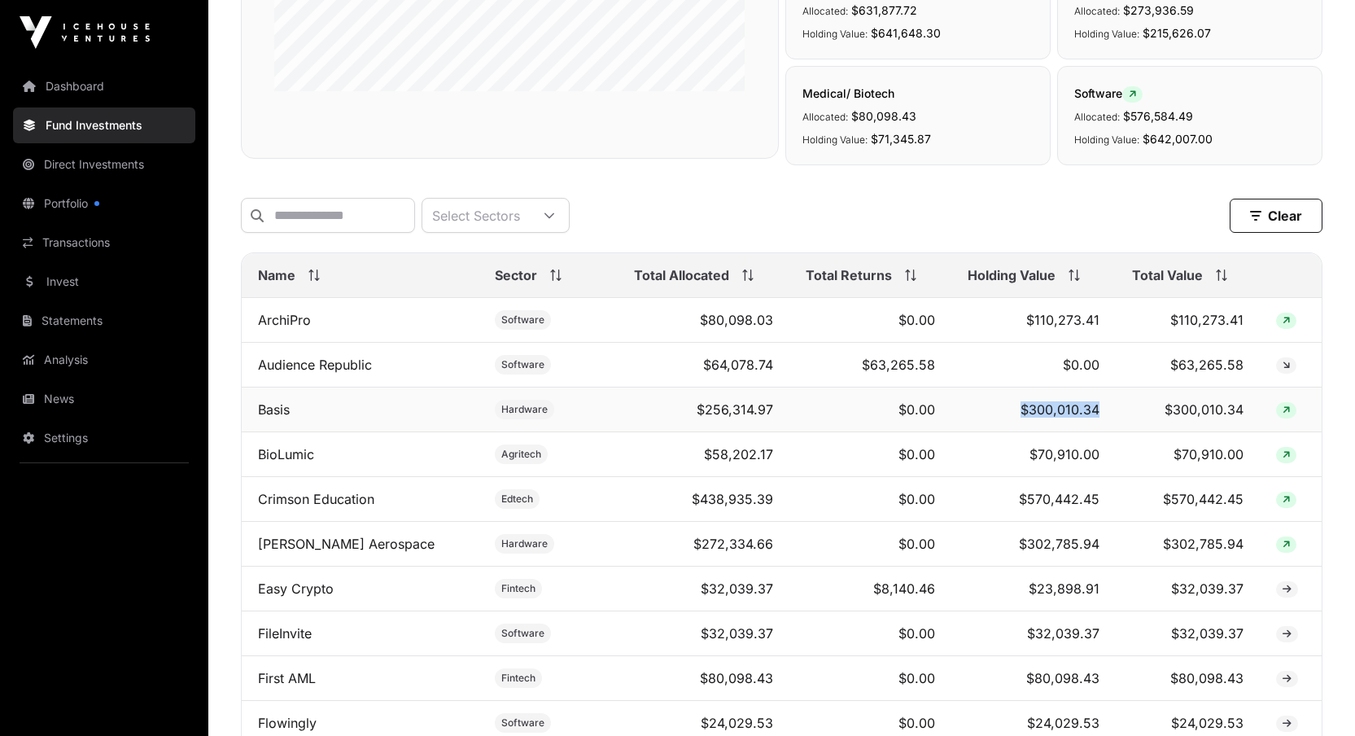
drag, startPoint x: 1108, startPoint y: 422, endPoint x: 994, endPoint y: 423, distance: 113.9
click at [994, 423] on tr "Basis Hardware $256,314.97 $0.00 $300,010.34 $300,010.34" at bounding box center [782, 409] width 1080 height 45
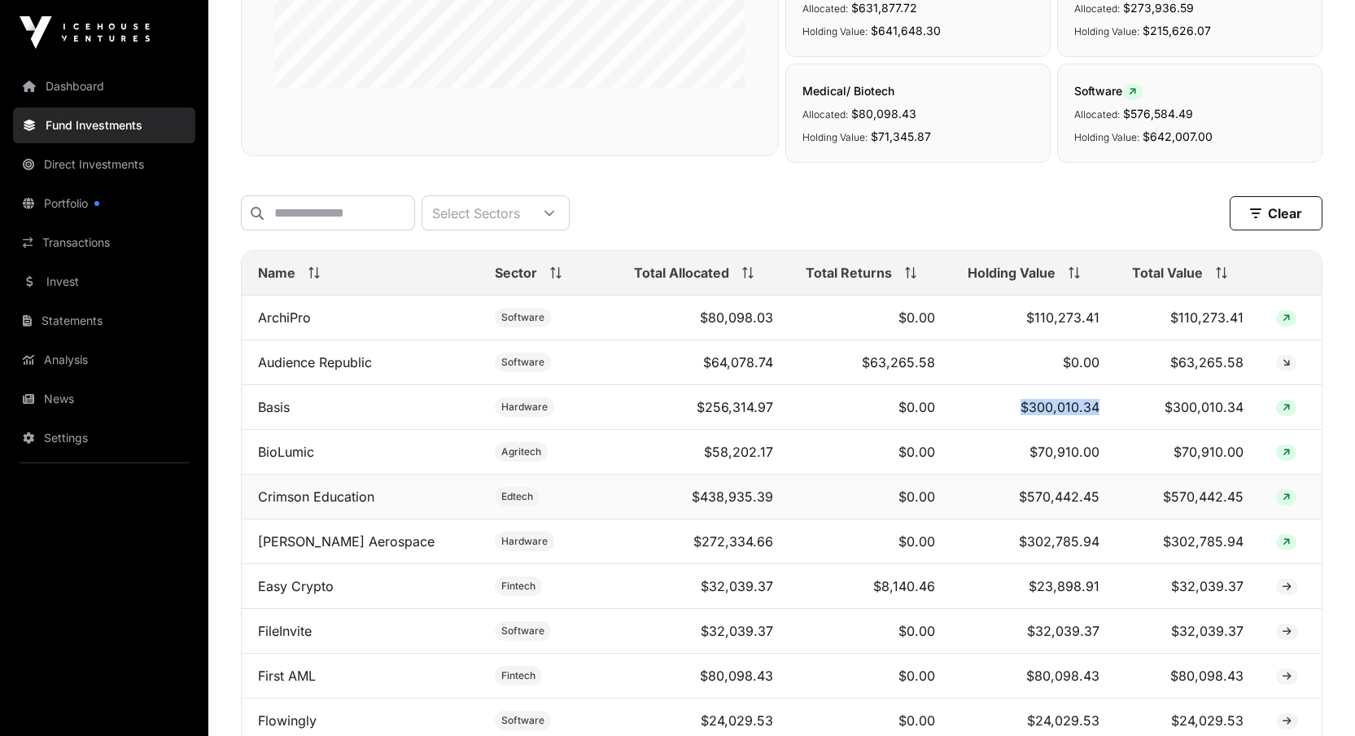
scroll to position [475, 0]
click at [789, 429] on td "$0.00" at bounding box center [870, 406] width 162 height 45
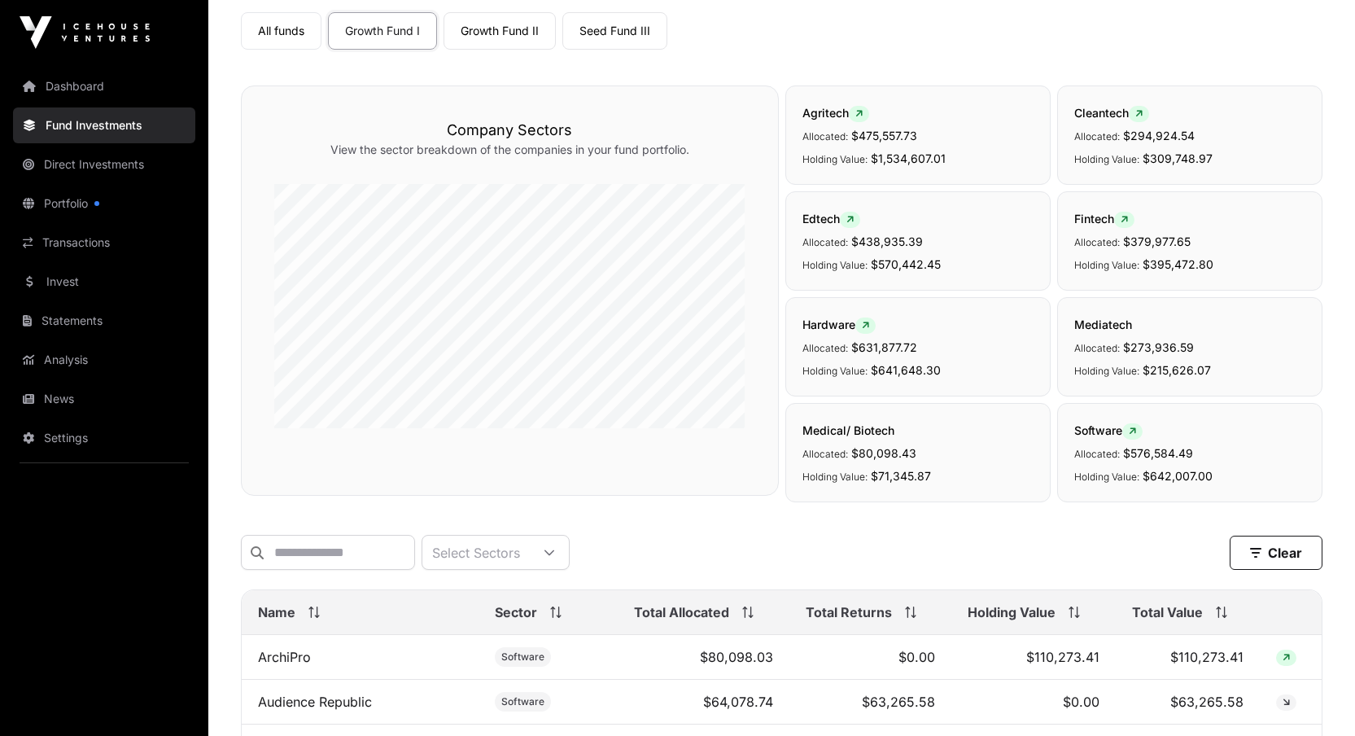
scroll to position [0, 0]
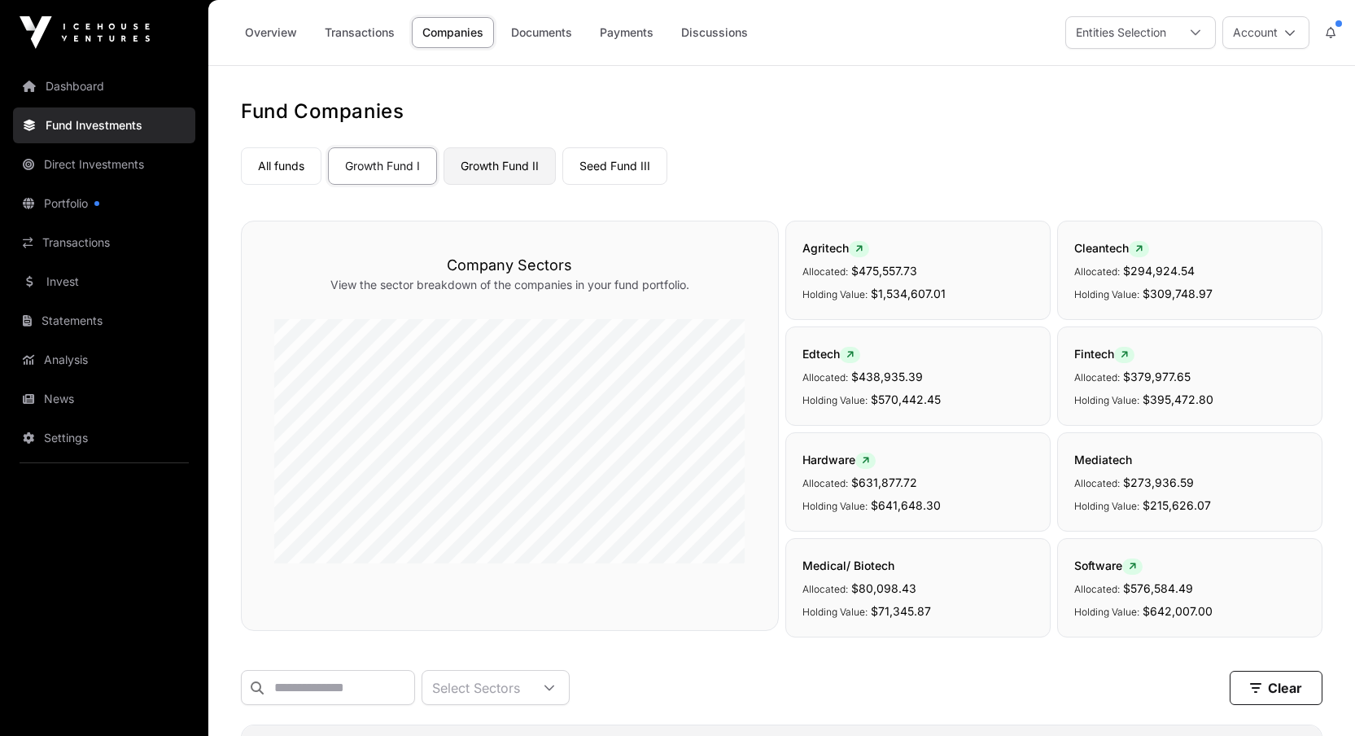
click at [516, 159] on link "Growth Fund II" at bounding box center [499, 165] width 112 height 37
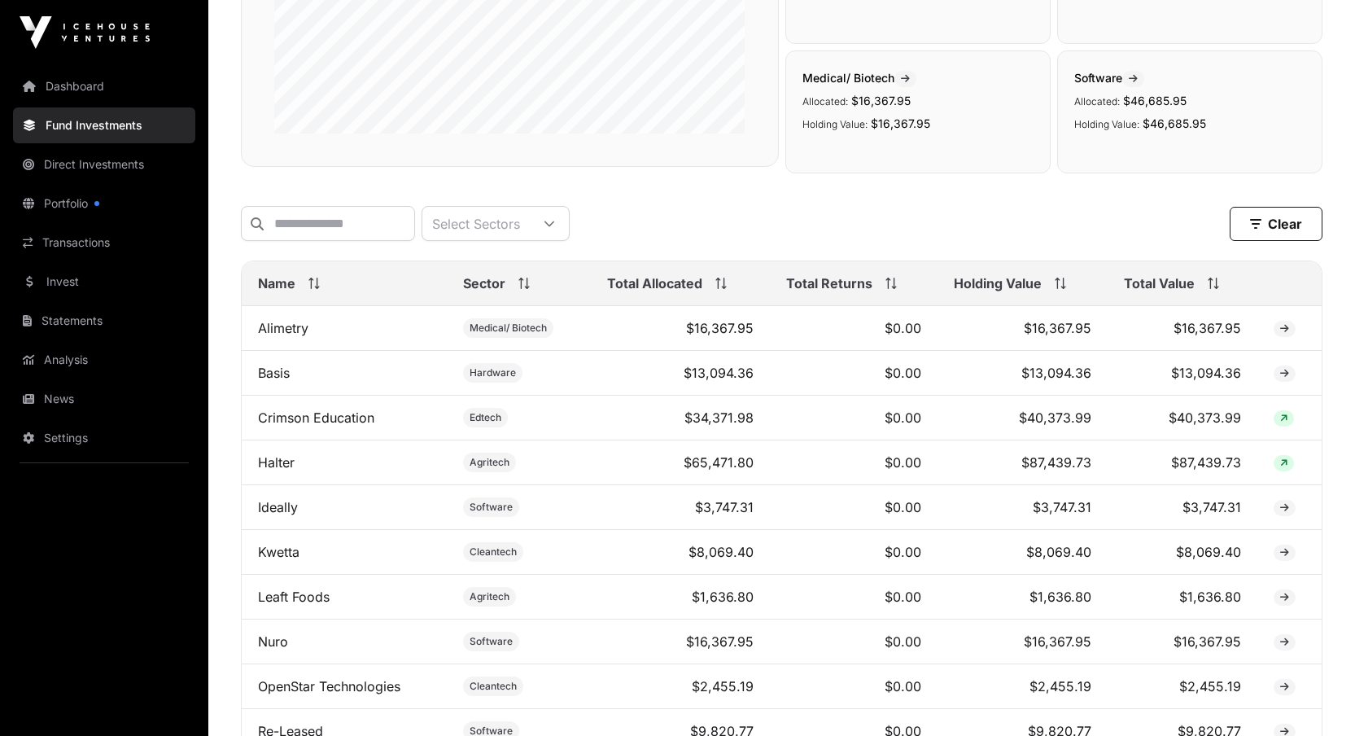
scroll to position [103, 0]
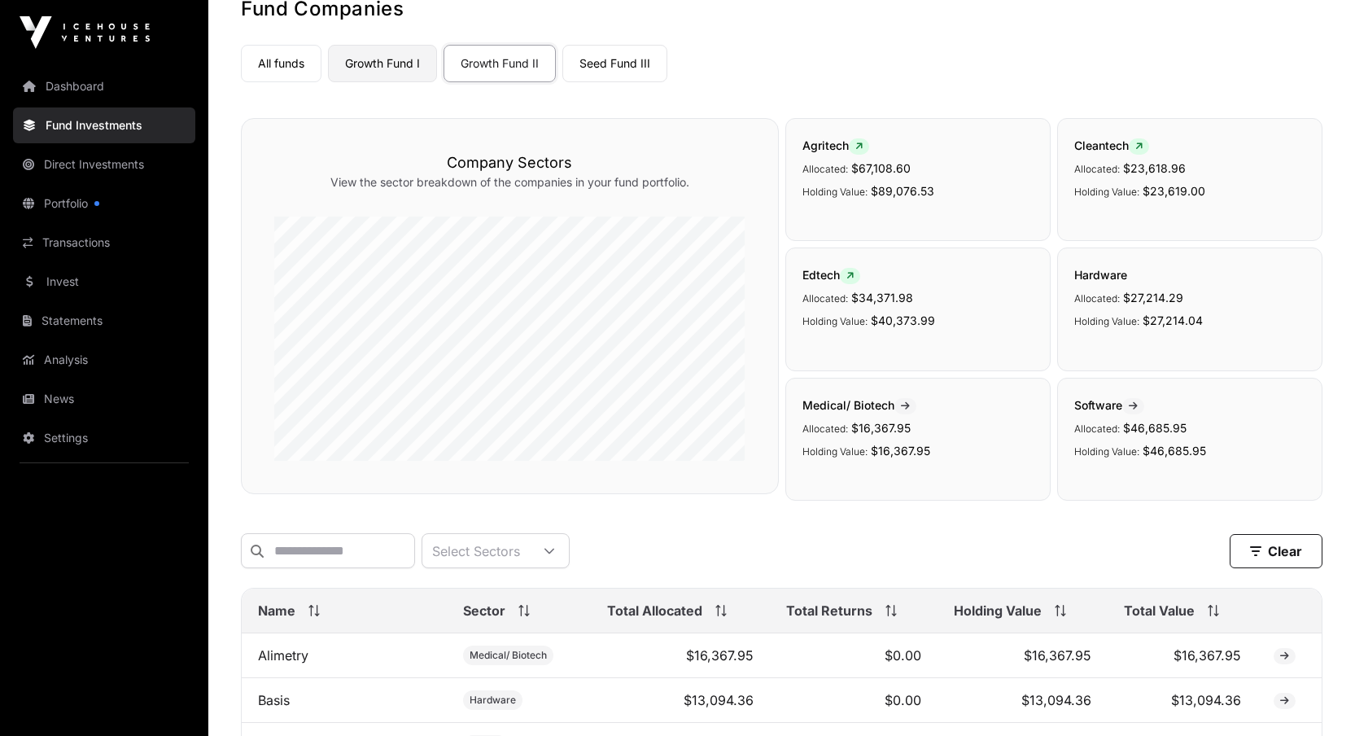
click at [398, 68] on link "Growth Fund I" at bounding box center [382, 63] width 109 height 37
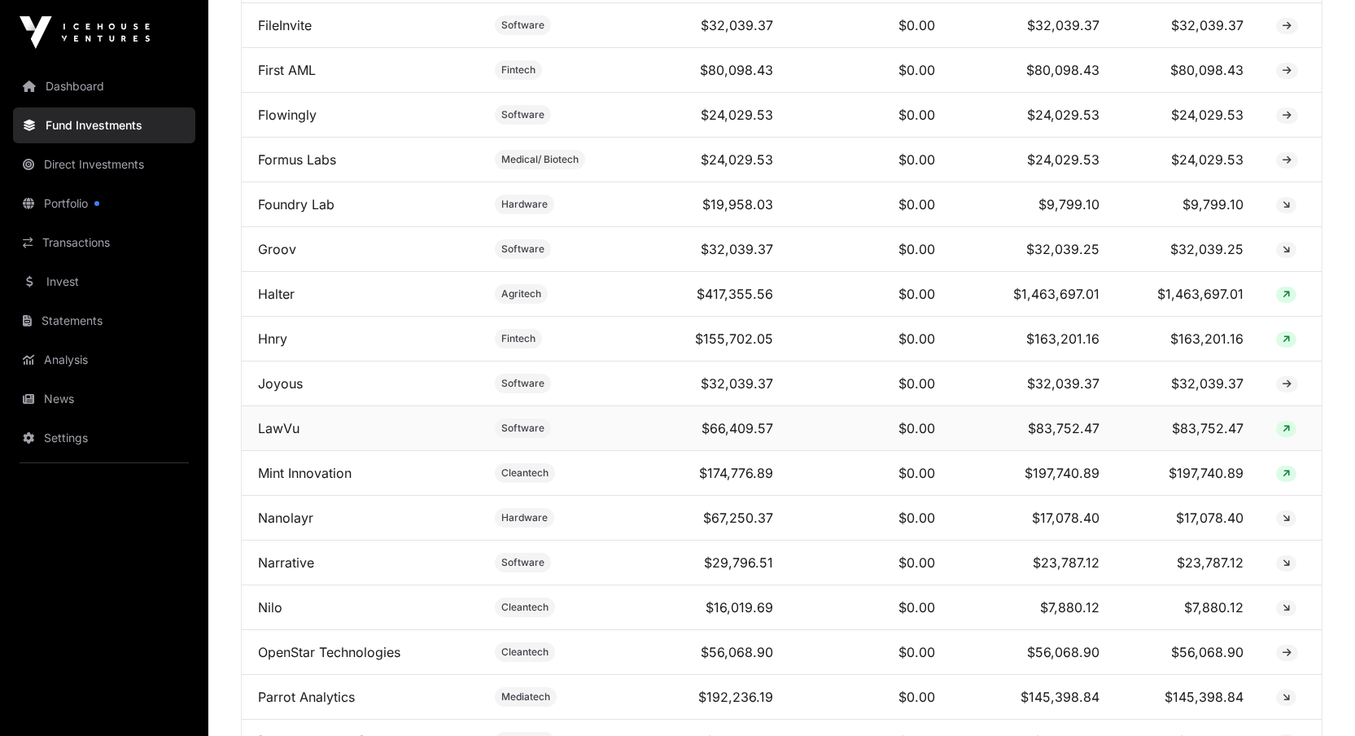
scroll to position [1096, 0]
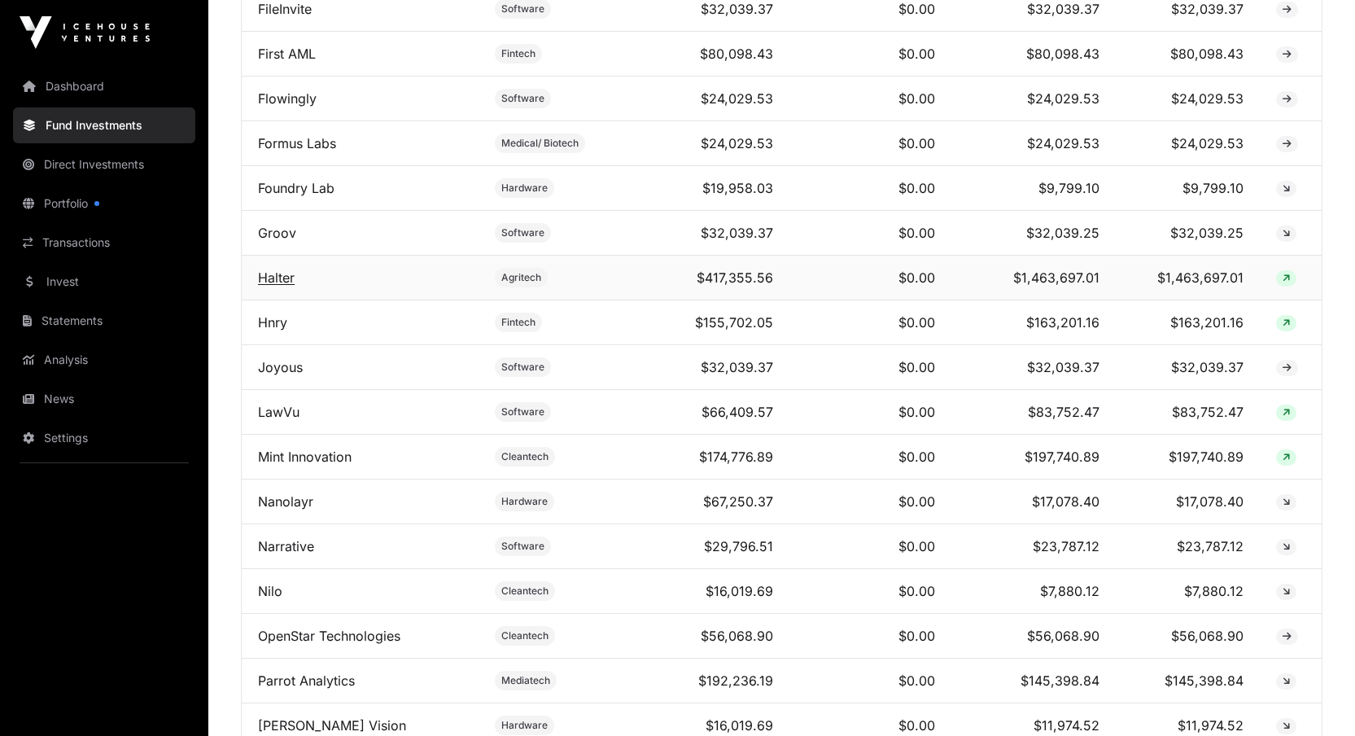
click at [287, 286] on link "Halter" at bounding box center [276, 277] width 37 height 16
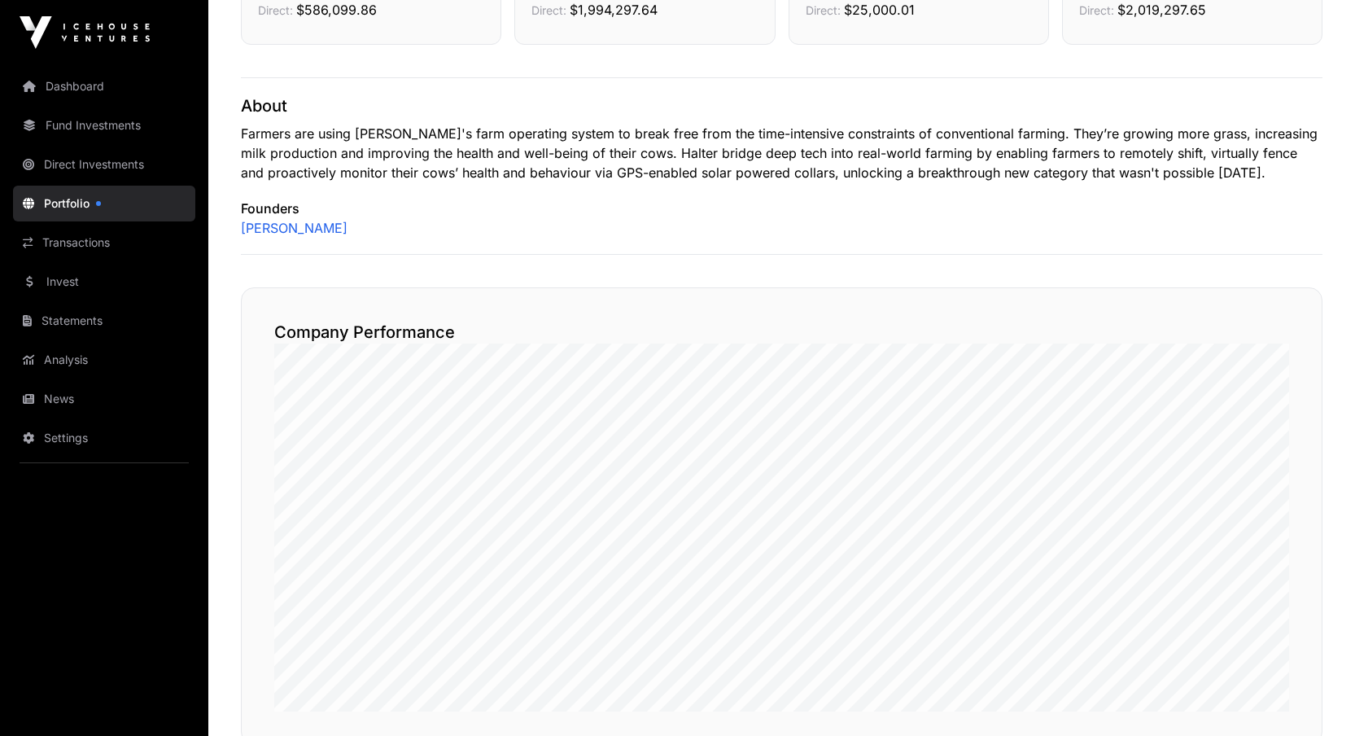
scroll to position [733, 0]
